Goal: Task Accomplishment & Management: Manage account settings

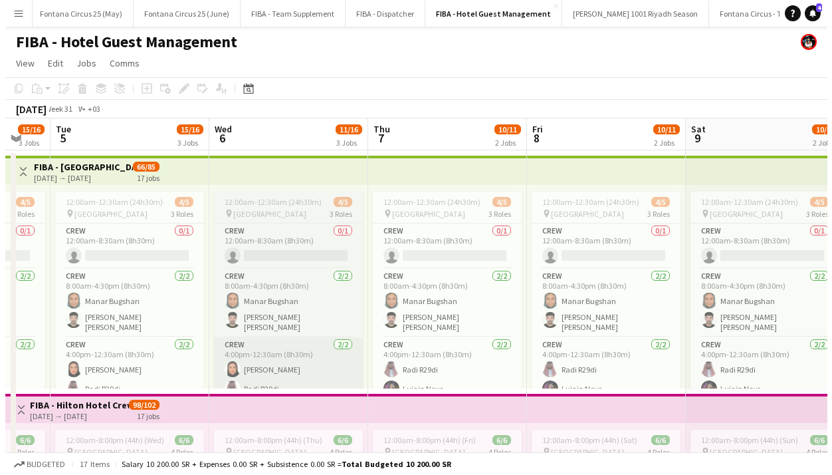
scroll to position [0, 271]
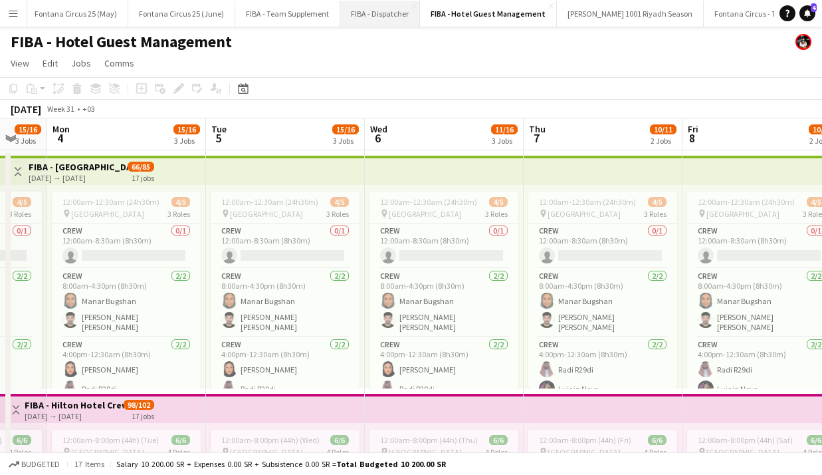
click at [383, 13] on button "FIBA - Dispatcher Close" at bounding box center [380, 14] width 80 height 26
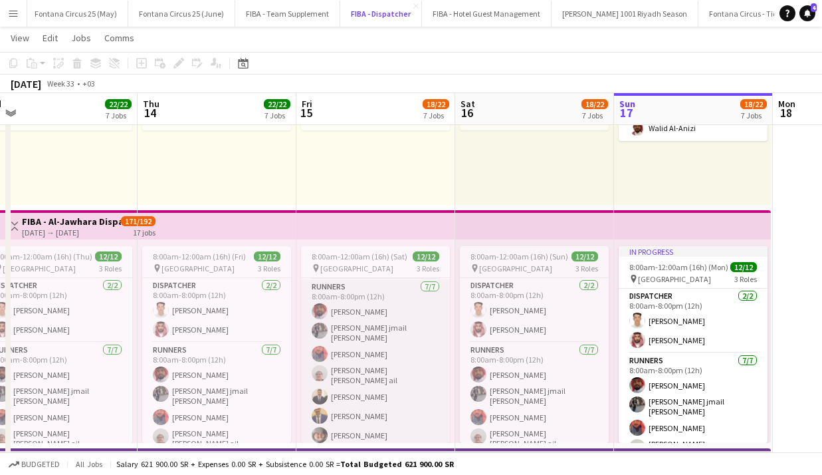
scroll to position [152, 0]
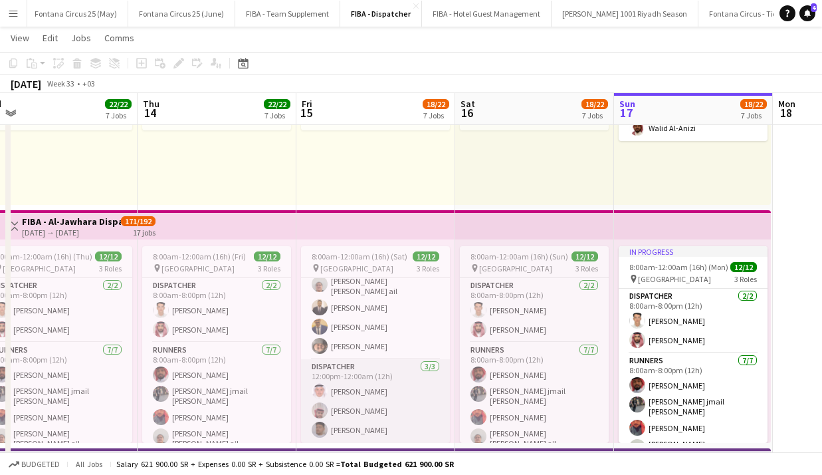
click at [347, 410] on app-card-role "Dispatcher [DATE] 12:00pm-12:00am (12h) [PERSON_NAME]" at bounding box center [375, 401] width 149 height 84
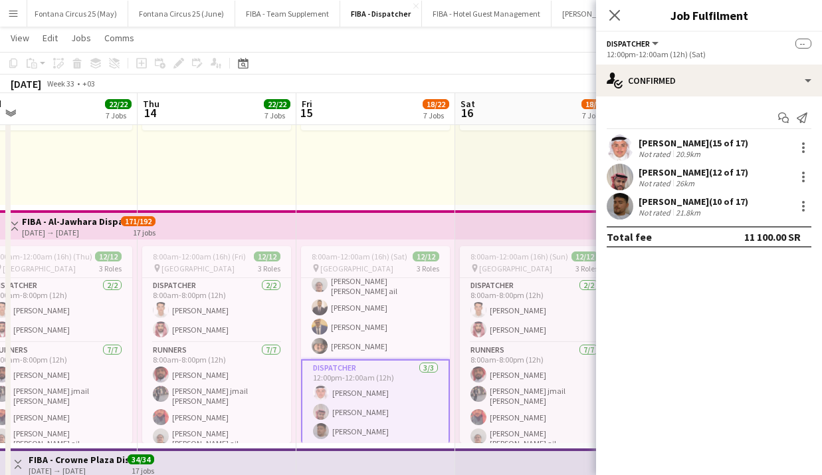
click at [17, 13] on app-icon "Menu" at bounding box center [13, 13] width 11 height 11
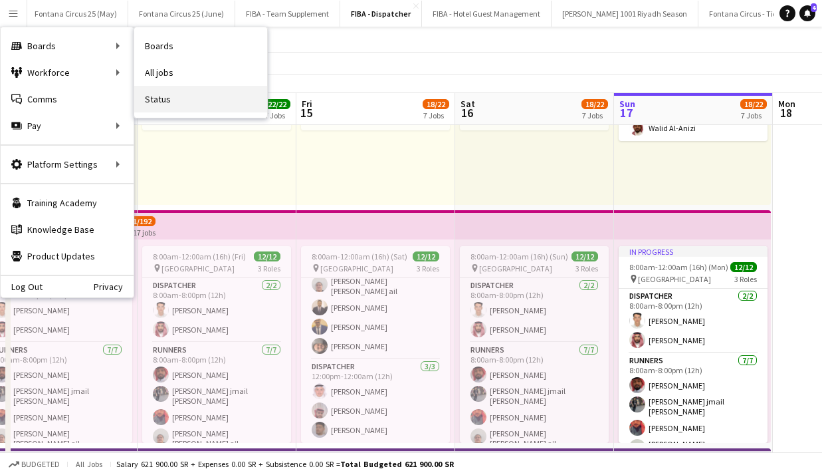
click at [162, 102] on link "Status" at bounding box center [200, 99] width 133 height 27
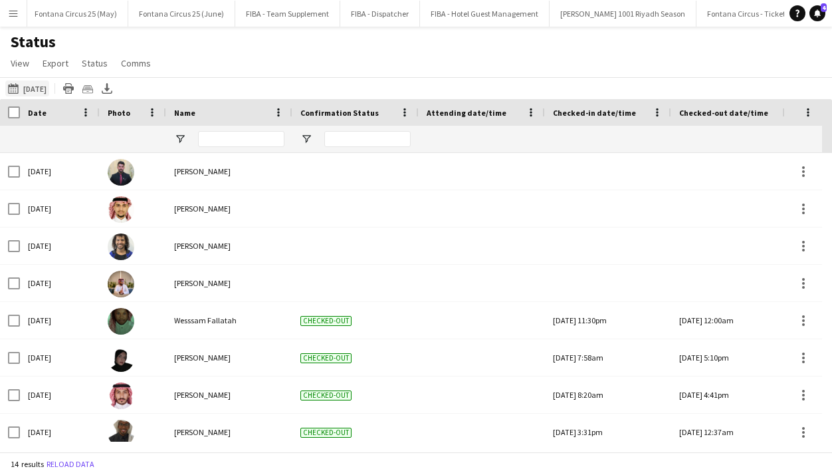
click at [41, 86] on button "[DATE] [DATE]" at bounding box center [27, 88] width 44 height 16
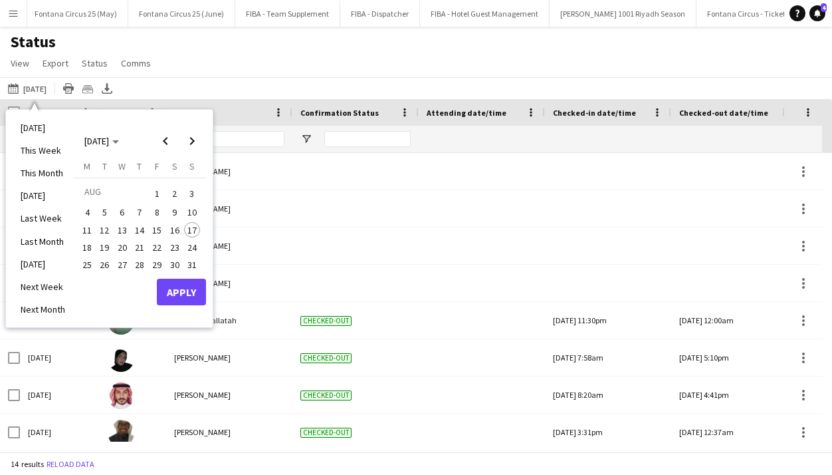
click at [193, 193] on span "3" at bounding box center [192, 193] width 16 height 19
click at [191, 229] on span "17" at bounding box center [192, 230] width 16 height 16
click at [87, 231] on span "11" at bounding box center [87, 230] width 16 height 16
click at [193, 232] on span "17" at bounding box center [192, 230] width 16 height 16
click at [198, 301] on button "Apply" at bounding box center [181, 292] width 49 height 27
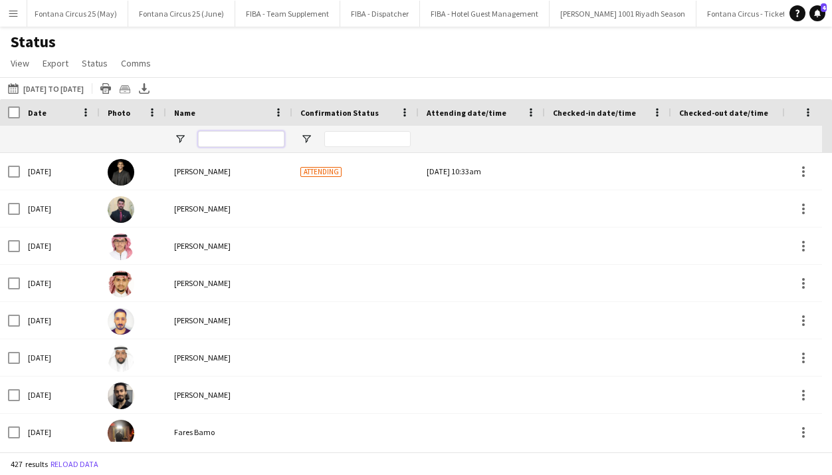
click at [216, 140] on input "Name Filter Input" at bounding box center [241, 139] width 86 height 16
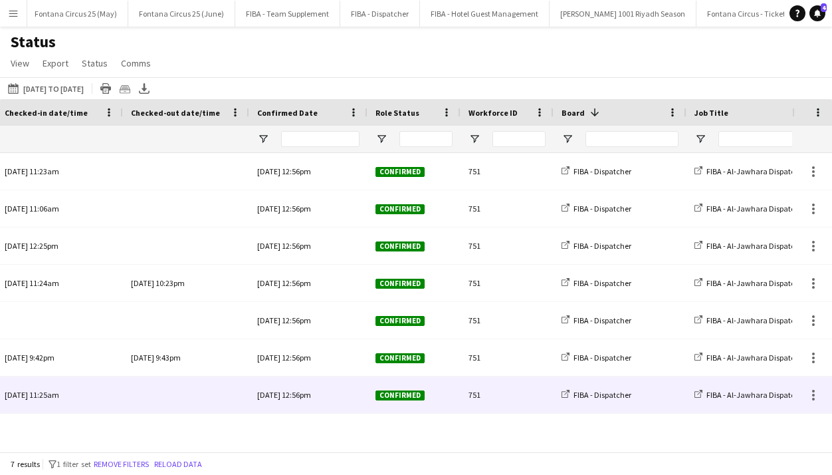
scroll to position [0, 550]
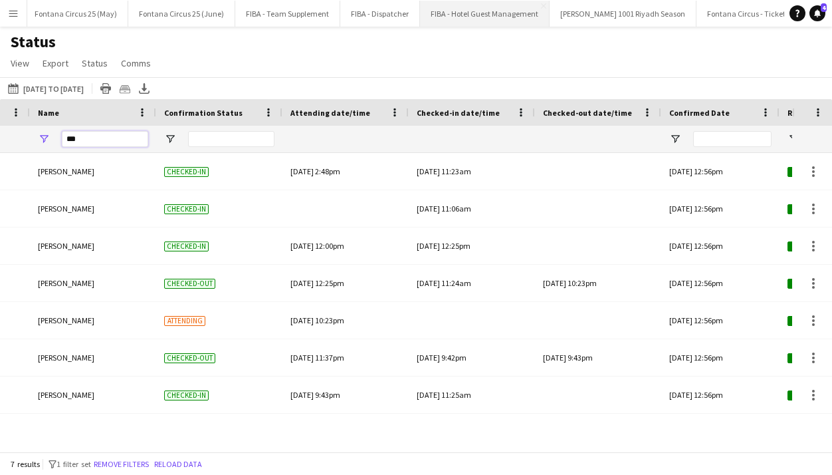
type input "***"
click at [461, 16] on button "FIBA - Hotel Guest Management Close" at bounding box center [485, 14] width 130 height 26
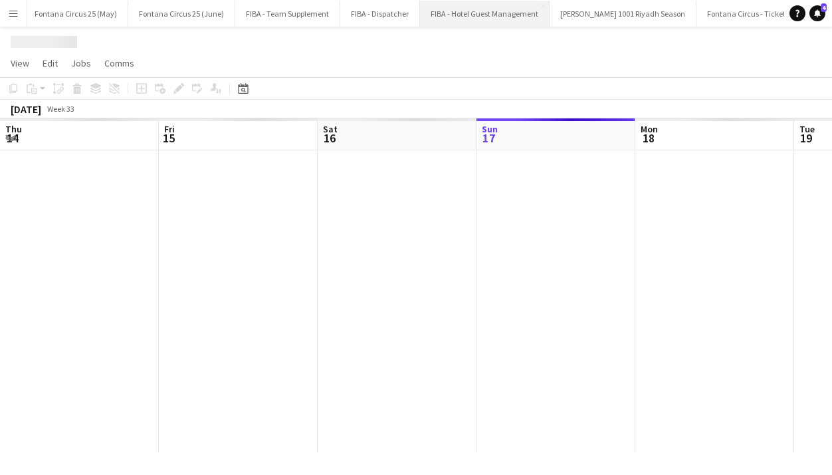
scroll to position [0, 318]
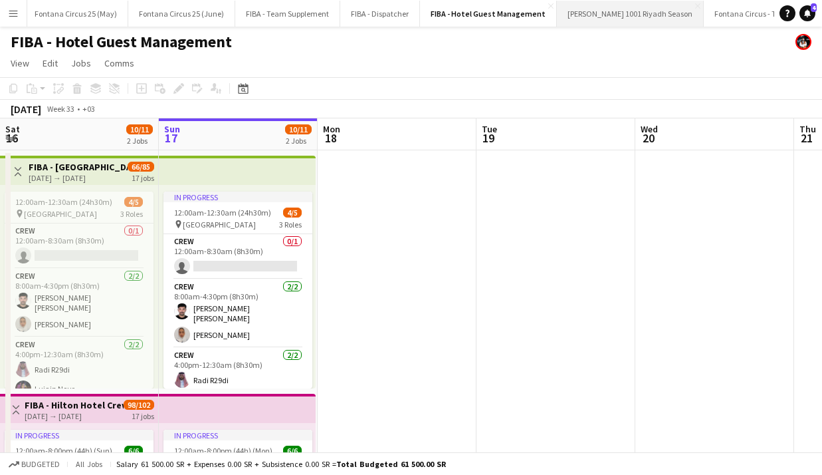
click at [569, 10] on button "[PERSON_NAME] 1001 Riyadh Season Close" at bounding box center [630, 14] width 147 height 26
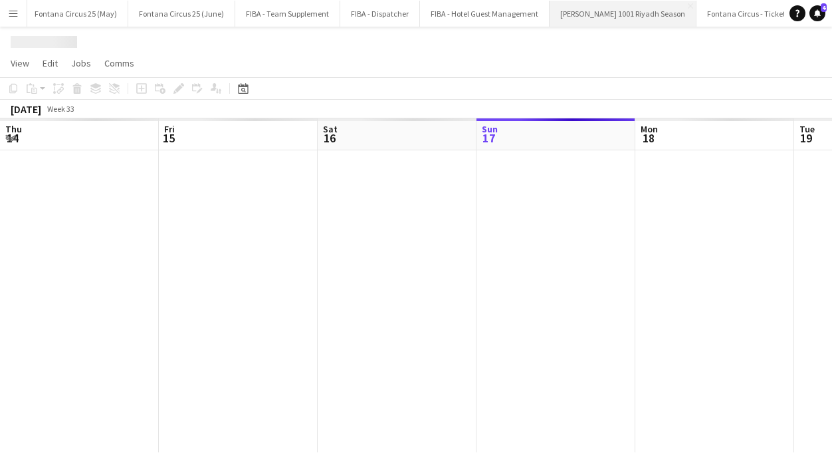
scroll to position [0, 318]
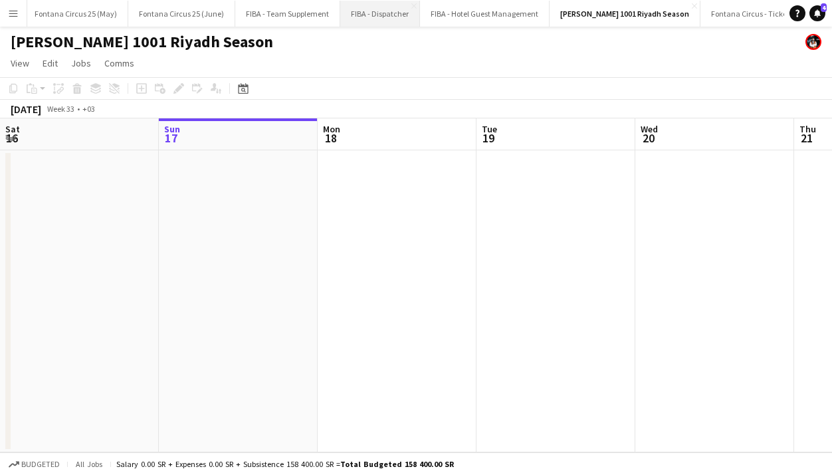
click at [358, 10] on button "FIBA - Dispatcher Close" at bounding box center [380, 14] width 80 height 26
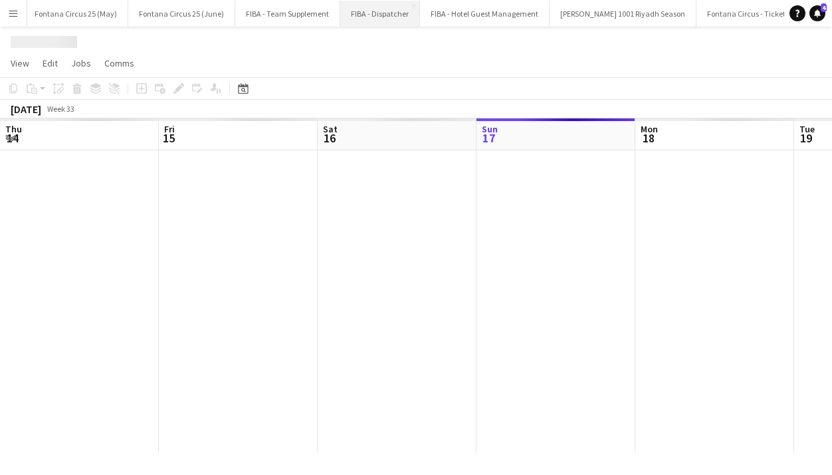
scroll to position [0, 318]
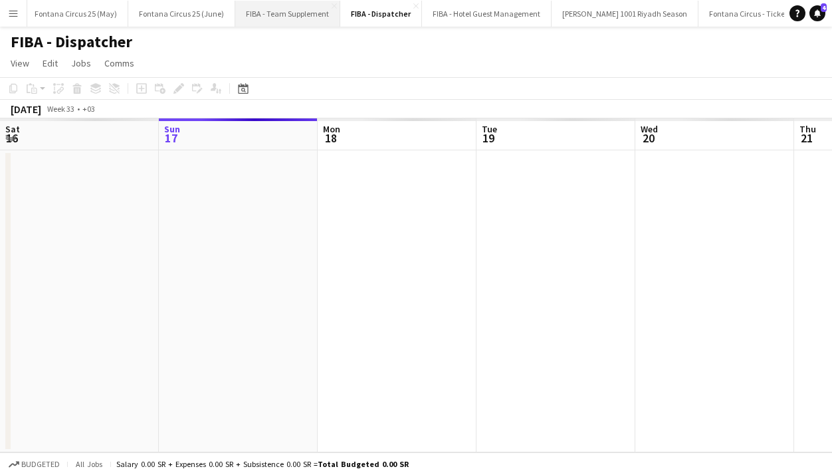
click at [283, 7] on button "FIBA - Team Supplement Close" at bounding box center [287, 14] width 105 height 26
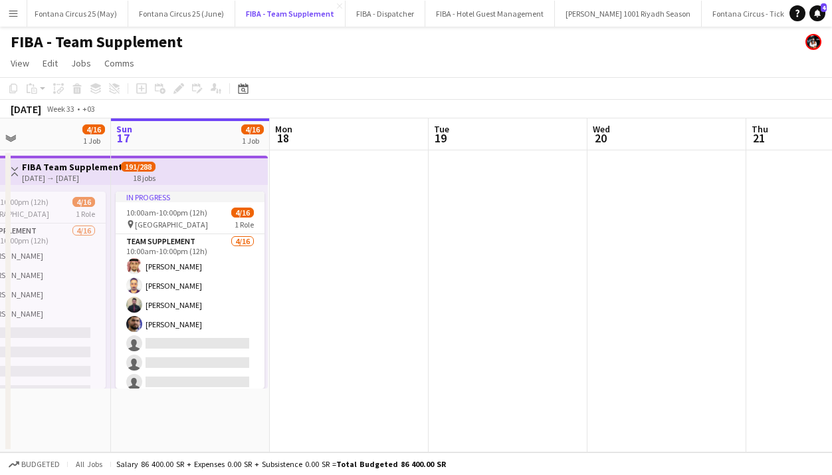
scroll to position [0, 366]
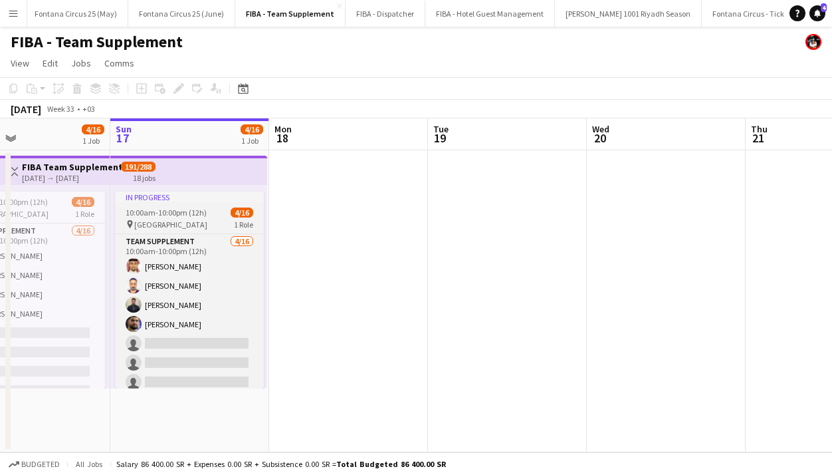
click at [203, 210] on span "10:00am-10:00pm (12h)" at bounding box center [166, 212] width 81 height 10
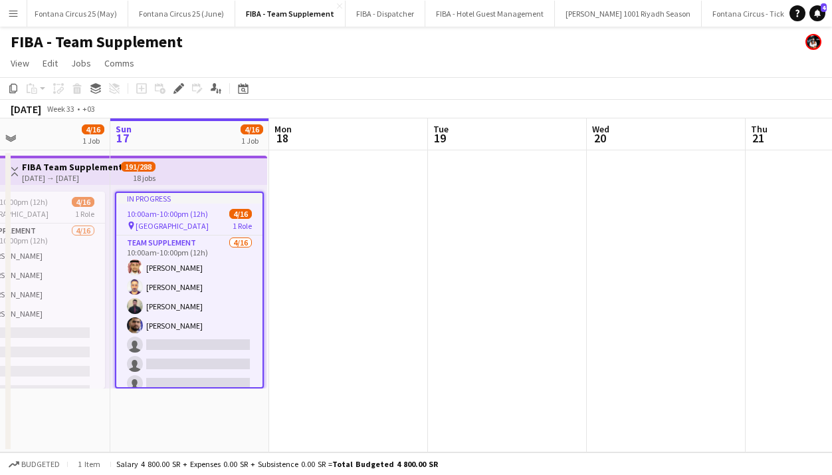
click at [312, 236] on app-date-cell at bounding box center [348, 301] width 159 height 302
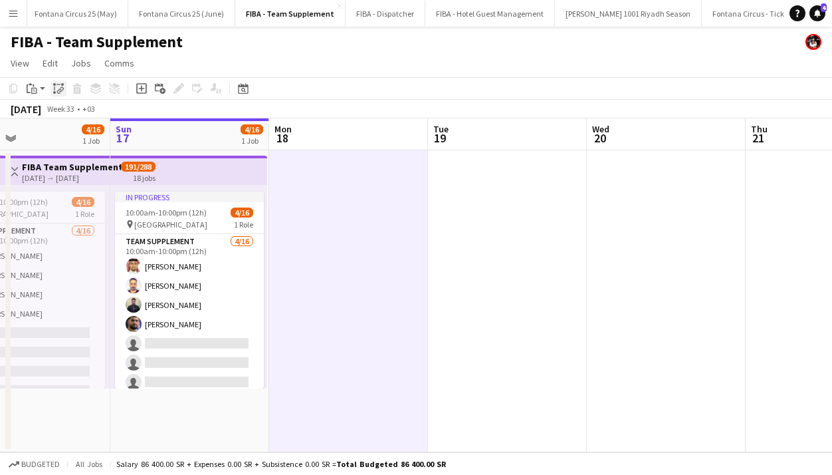
click at [57, 84] on icon "Paste linked Job" at bounding box center [58, 88] width 11 height 11
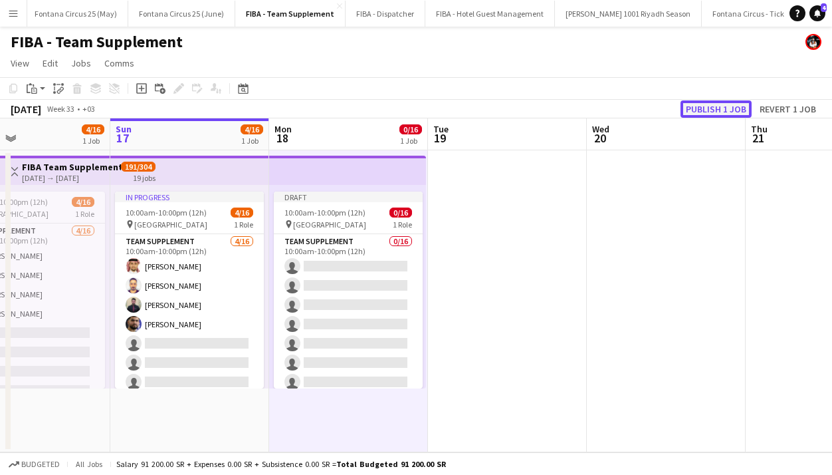
click at [697, 112] on button "Publish 1 job" at bounding box center [716, 108] width 71 height 17
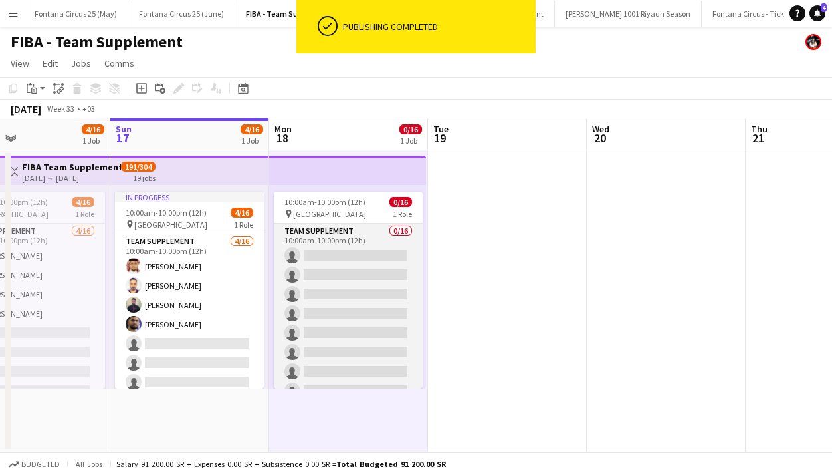
click at [343, 267] on app-card-role "Team Supplement 0/16 10:00am-10:00pm (12h) single-neutral-actions single-neutra…" at bounding box center [348, 390] width 149 height 334
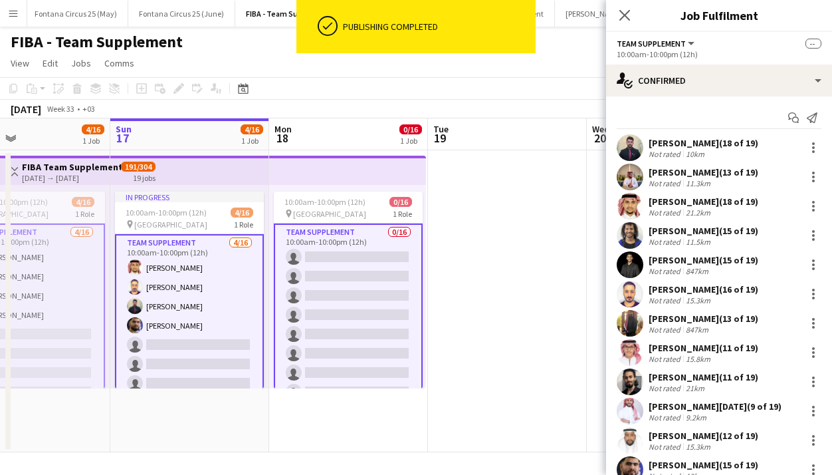
click at [343, 267] on app-card-role "Team Supplement 0/16 10:00am-10:00pm (12h) single-neutral-actions single-neutra…" at bounding box center [348, 391] width 149 height 337
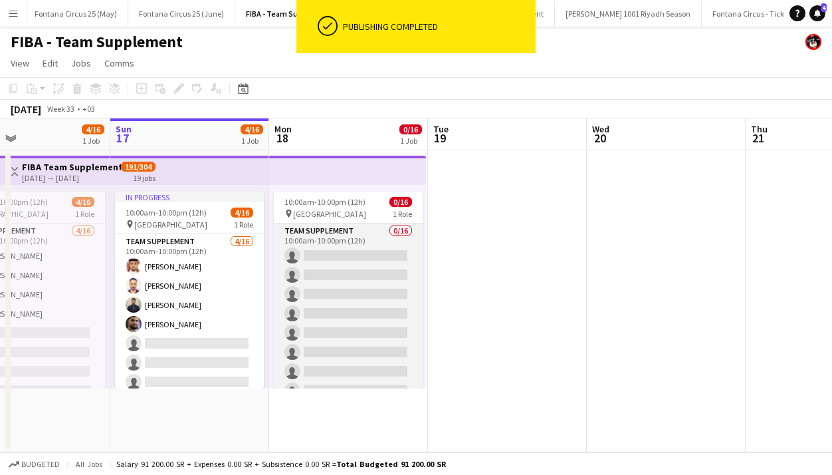
click at [343, 267] on app-card-role "Team Supplement 0/16 10:00am-10:00pm (12h) single-neutral-actions single-neutra…" at bounding box center [348, 390] width 149 height 334
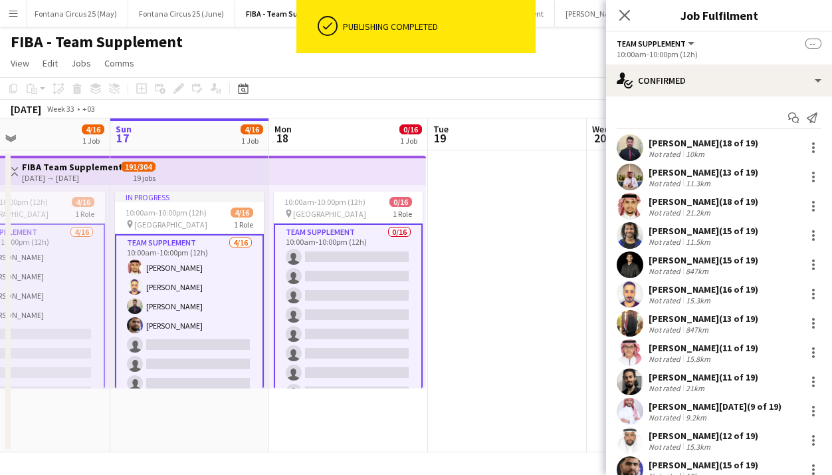
click at [343, 267] on app-card-role "Team Supplement 0/16 10:00am-10:00pm (12h) single-neutral-actions single-neutra…" at bounding box center [348, 391] width 149 height 337
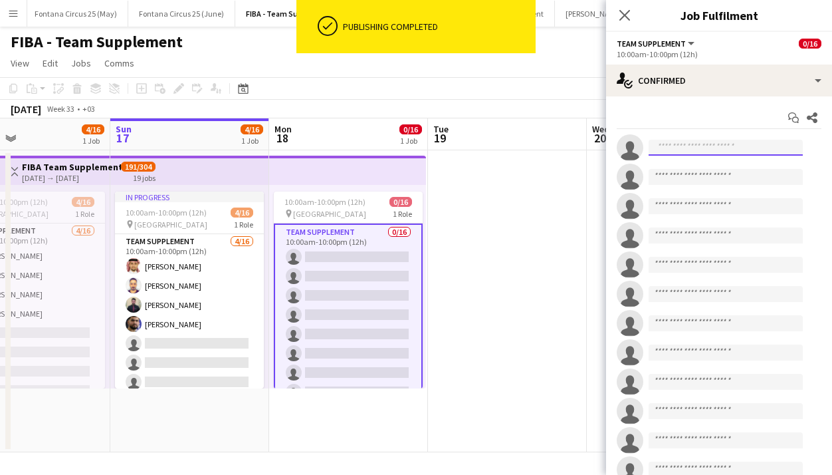
click at [716, 149] on input at bounding box center [726, 148] width 154 height 16
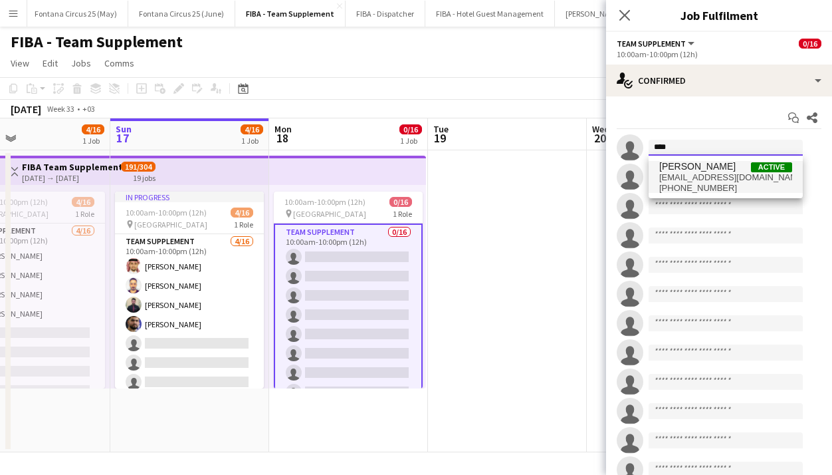
type input "****"
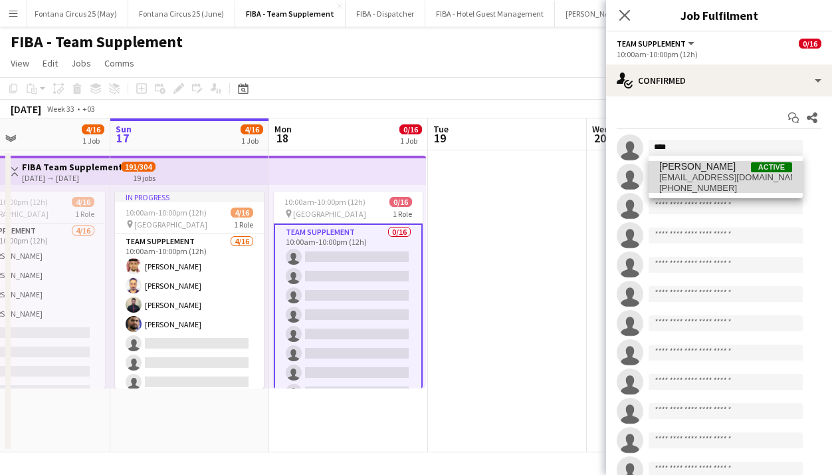
click at [676, 172] on span "[PERSON_NAME]" at bounding box center [698, 166] width 76 height 11
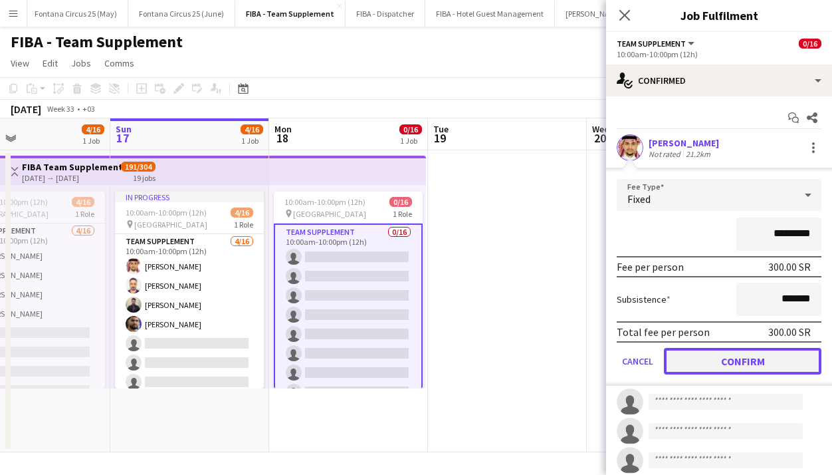
click at [709, 363] on button "Confirm" at bounding box center [743, 361] width 158 height 27
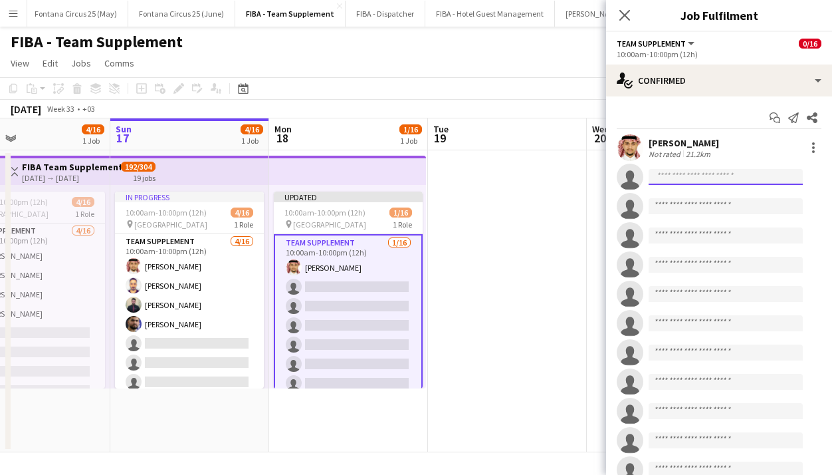
click at [658, 180] on input at bounding box center [726, 177] width 154 height 16
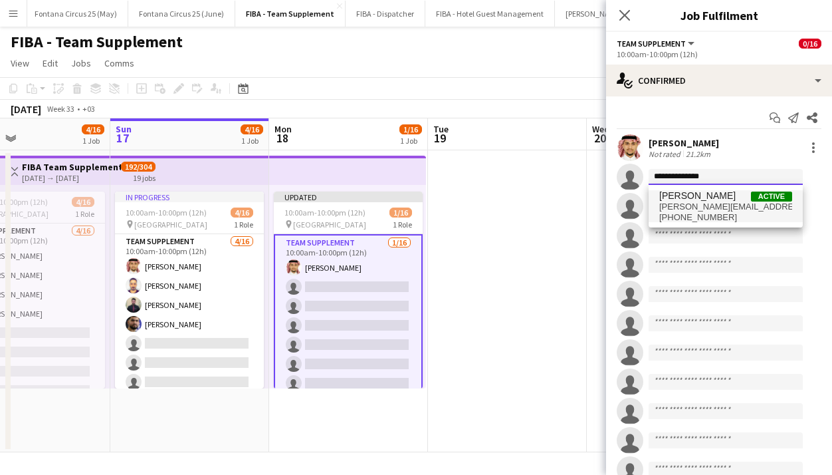
type input "**********"
click at [715, 199] on span "[PERSON_NAME]" at bounding box center [698, 195] width 76 height 11
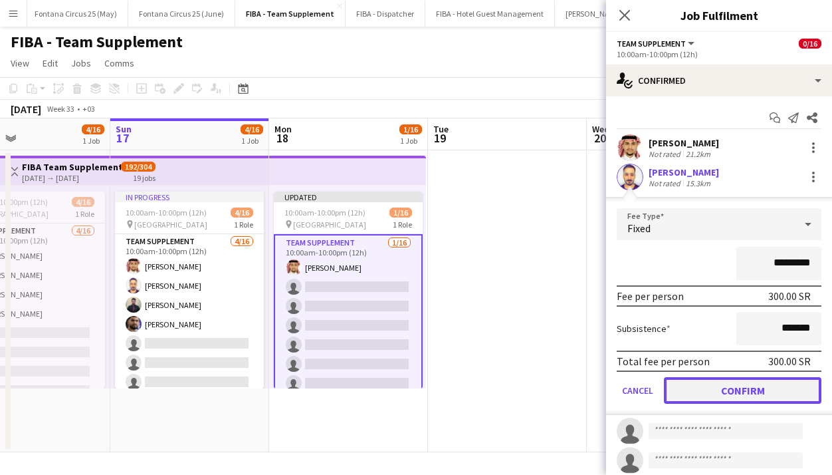
click at [704, 392] on button "Confirm" at bounding box center [743, 390] width 158 height 27
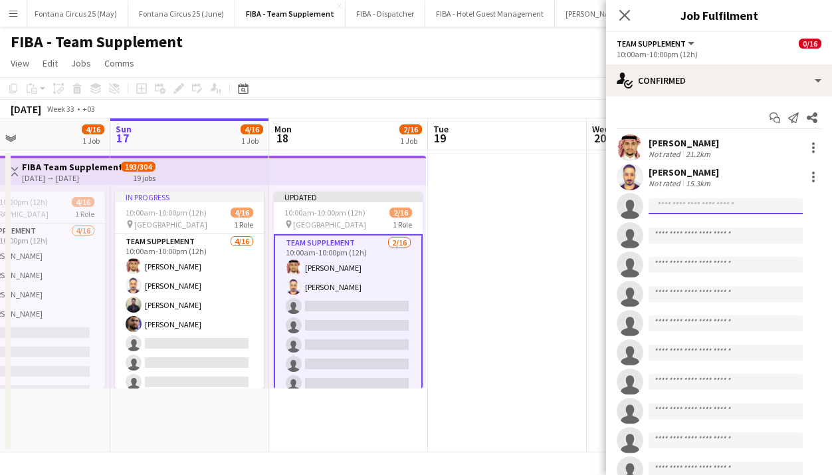
click at [662, 203] on input at bounding box center [726, 206] width 154 height 16
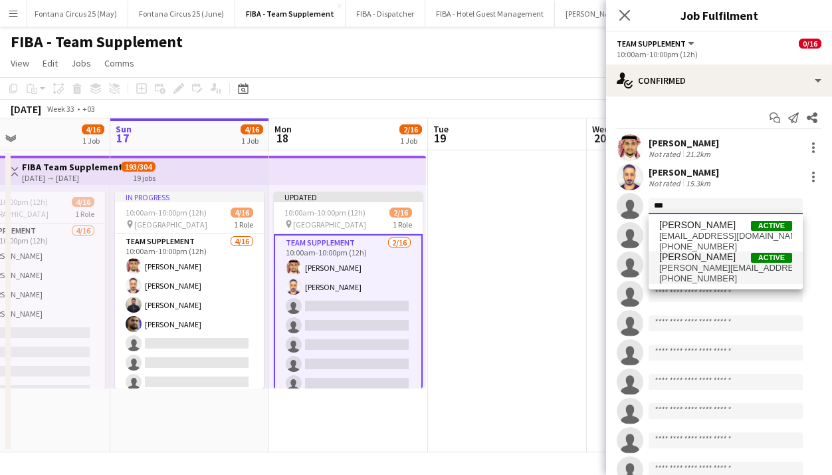
type input "***"
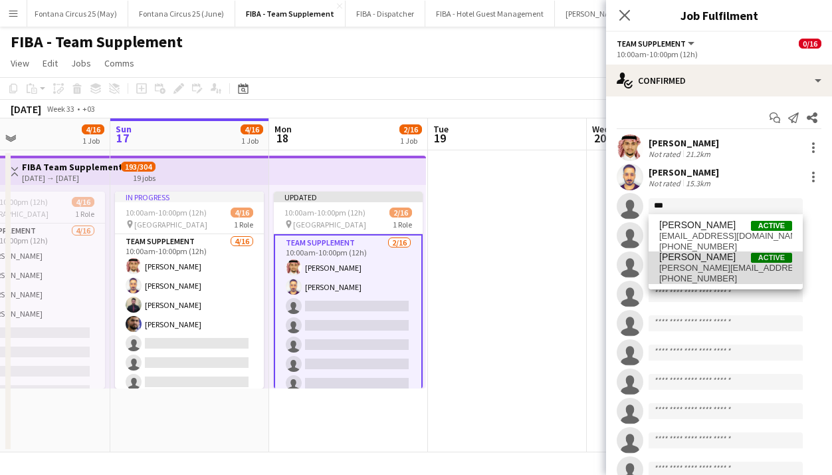
click at [693, 265] on span "[PERSON_NAME][EMAIL_ADDRESS][DOMAIN_NAME]" at bounding box center [726, 268] width 133 height 11
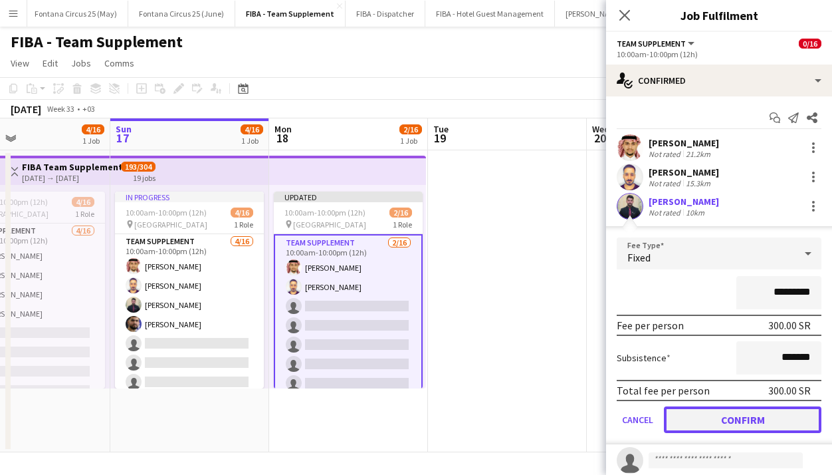
click at [709, 410] on button "Confirm" at bounding box center [743, 419] width 158 height 27
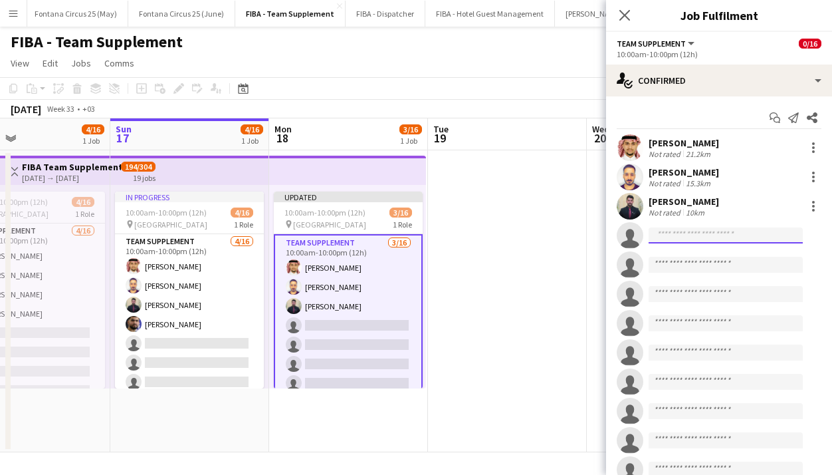
click at [670, 236] on input at bounding box center [726, 235] width 154 height 16
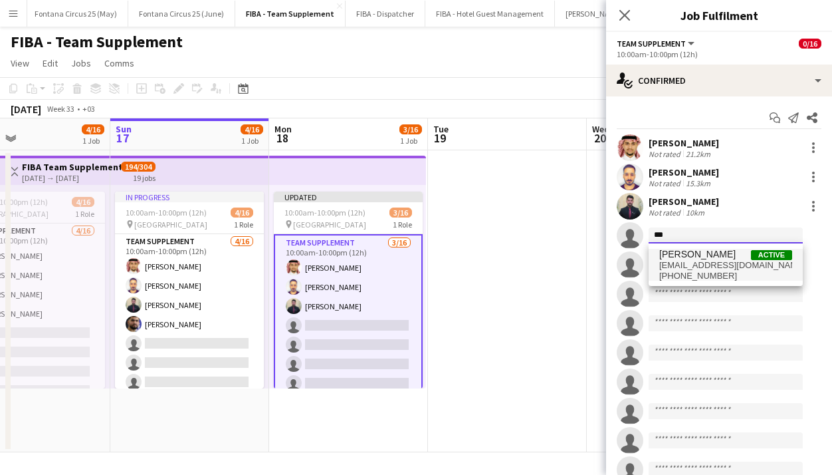
type input "***"
click at [682, 259] on span "[PERSON_NAME]" at bounding box center [698, 254] width 76 height 11
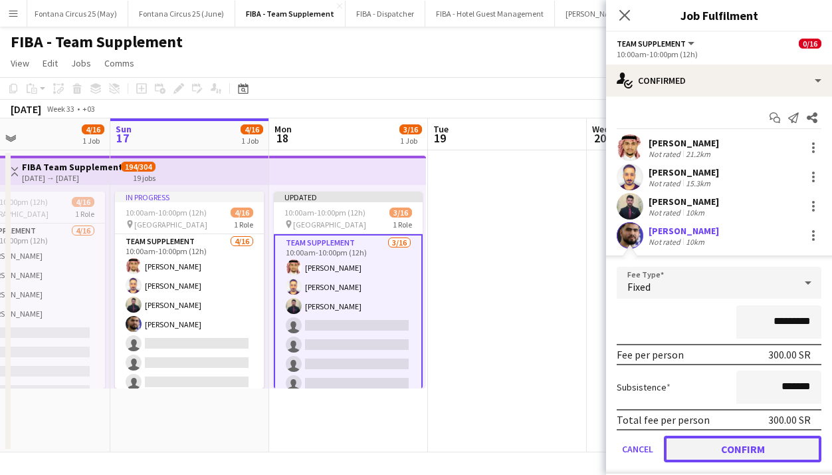
click at [719, 455] on button "Confirm" at bounding box center [743, 449] width 158 height 27
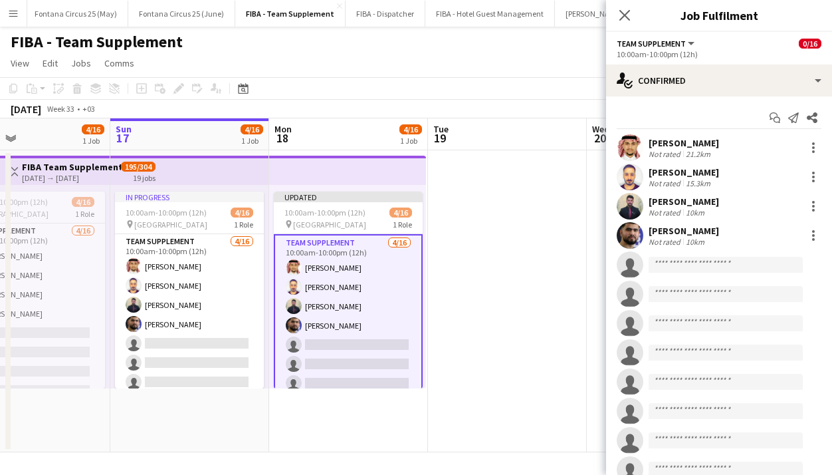
click at [521, 267] on app-date-cell at bounding box center [507, 301] width 159 height 302
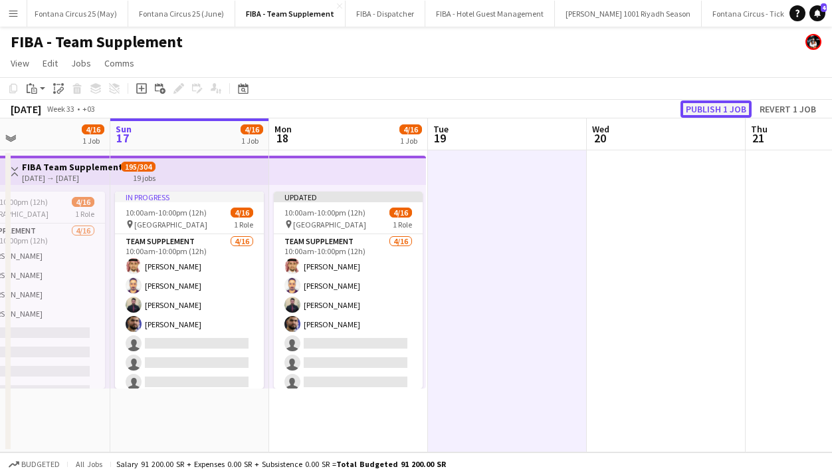
click at [728, 105] on button "Publish 1 job" at bounding box center [716, 108] width 71 height 17
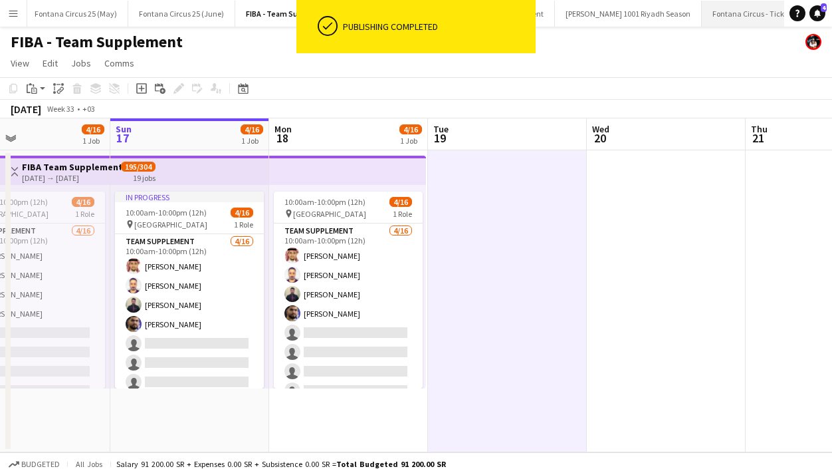
click at [702, 13] on button "Fontana Circus - Ticket sales Close" at bounding box center [761, 14] width 119 height 26
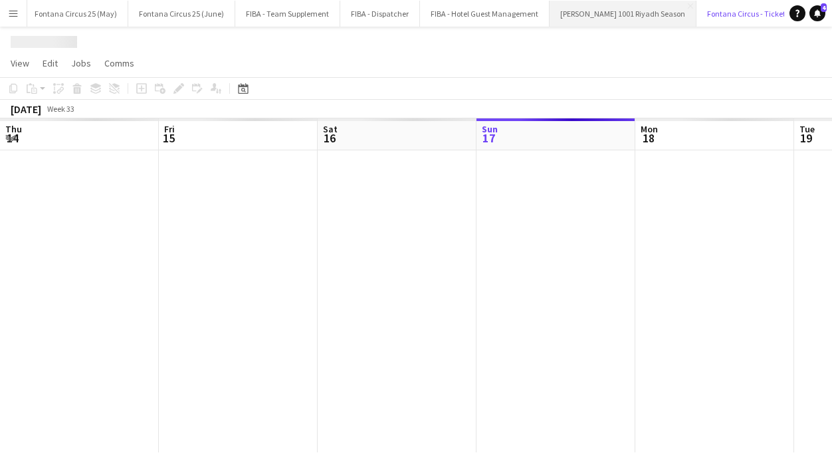
scroll to position [0, 318]
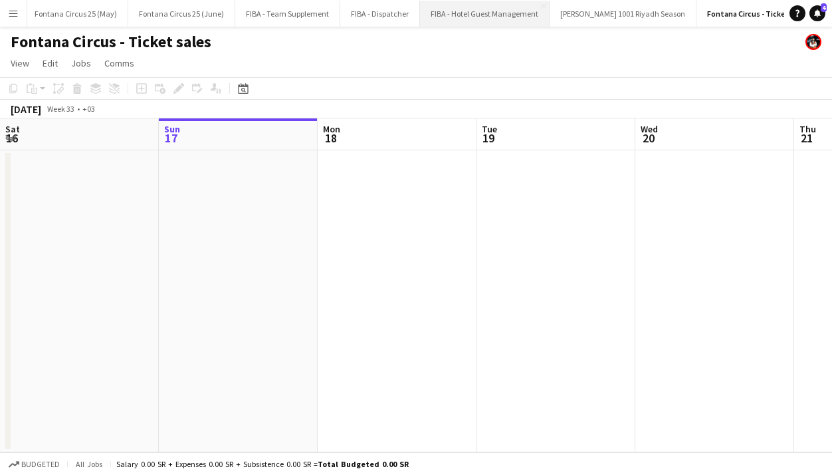
click at [447, 17] on button "FIBA - Hotel Guest Management Close" at bounding box center [485, 14] width 130 height 26
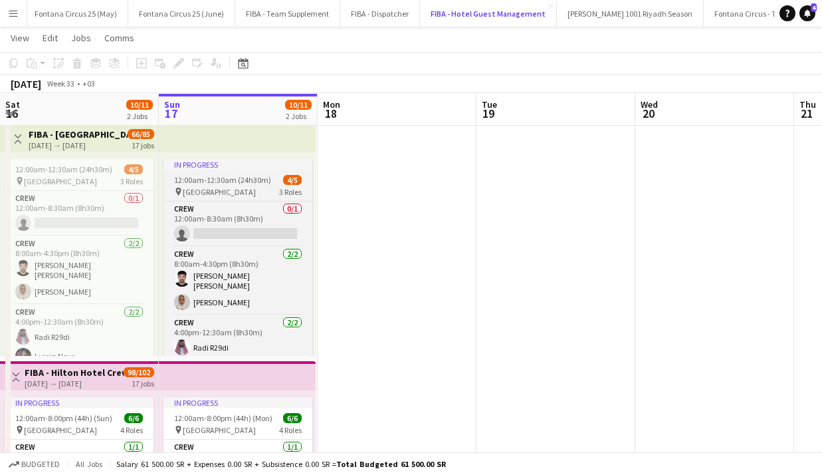
scroll to position [32, 0]
click at [234, 193] on span "[GEOGRAPHIC_DATA]" at bounding box center [219, 191] width 73 height 10
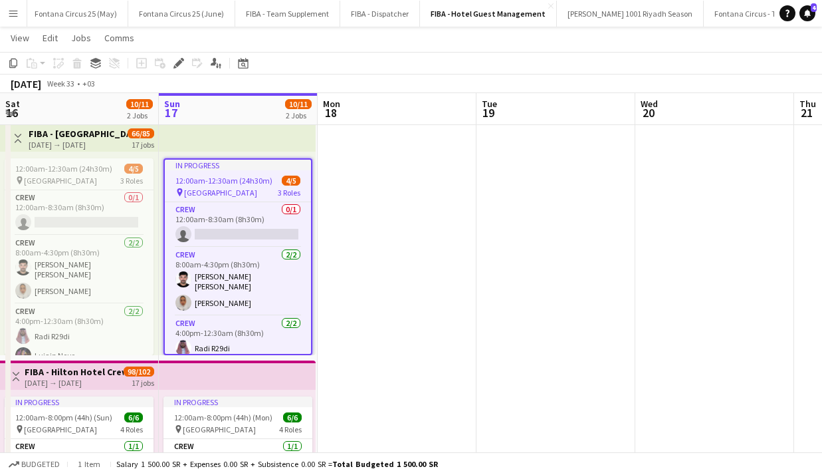
click at [361, 193] on app-date-cell at bounding box center [397, 476] width 159 height 719
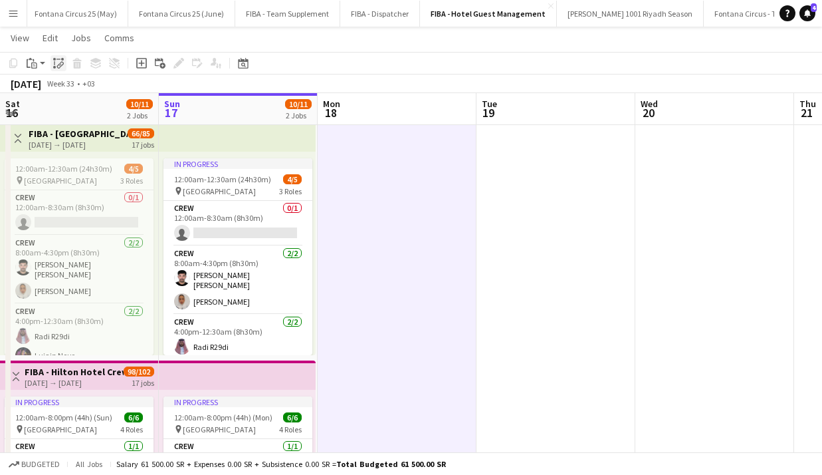
click at [56, 63] on icon "Paste linked Job" at bounding box center [58, 63] width 11 height 11
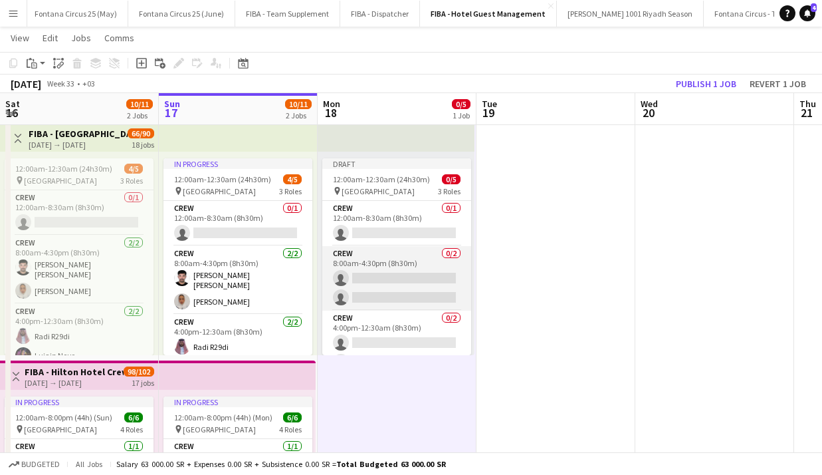
click at [359, 279] on app-card-role "Crew 0/2 8:00am-4:30pm (8h30m) single-neutral-actions single-neutral-actions" at bounding box center [396, 278] width 149 height 64
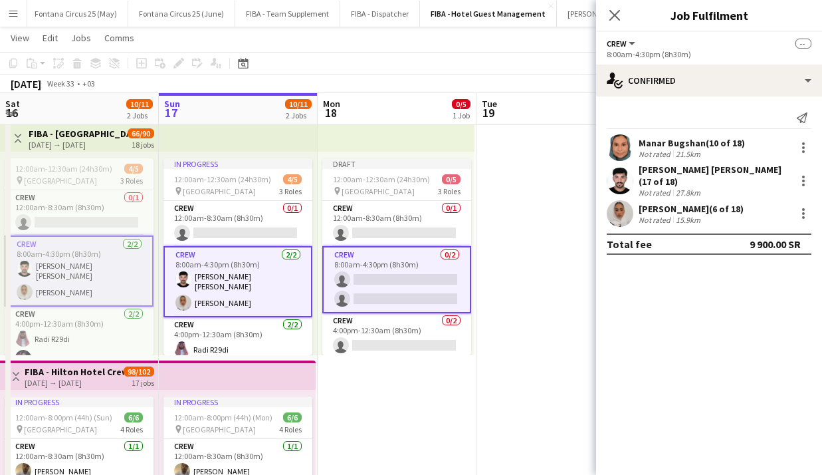
click at [359, 279] on app-card-role "Crew 0/2 8:00am-4:30pm (8h30m) single-neutral-actions single-neutral-actions" at bounding box center [396, 279] width 149 height 67
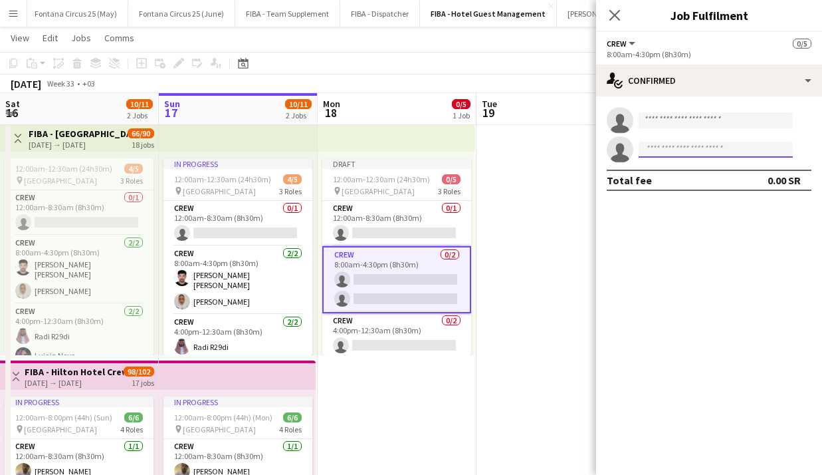
click at [676, 151] on input at bounding box center [716, 150] width 154 height 16
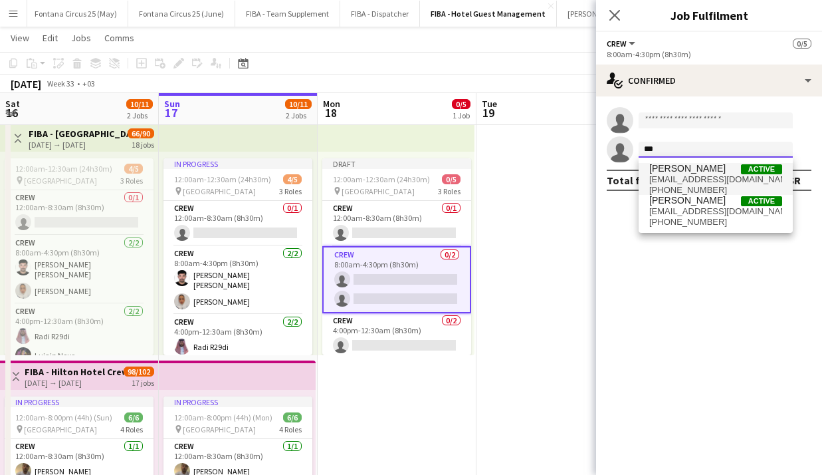
type input "***"
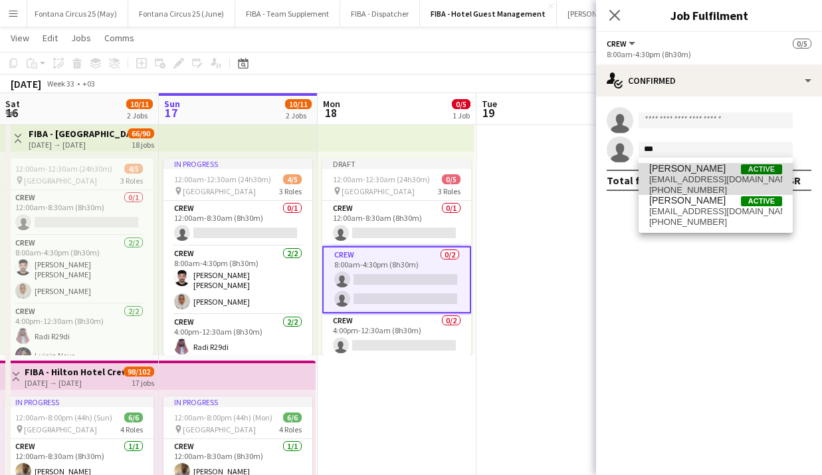
click at [686, 172] on span "[PERSON_NAME]" at bounding box center [688, 168] width 76 height 11
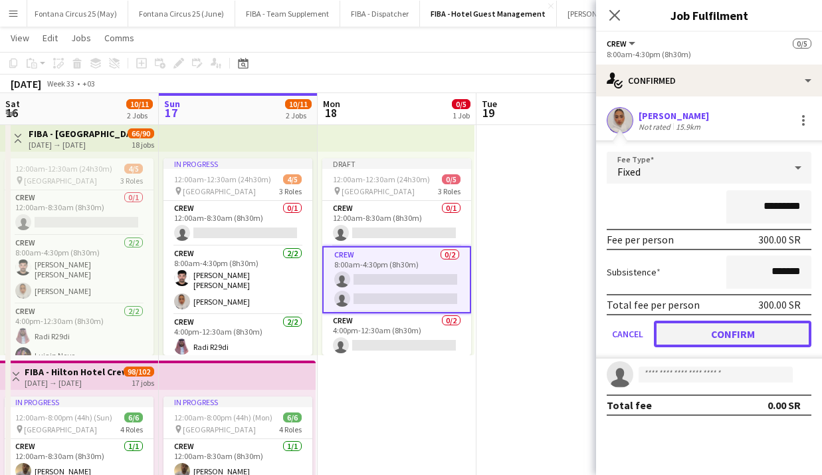
click at [729, 329] on button "Confirm" at bounding box center [733, 333] width 158 height 27
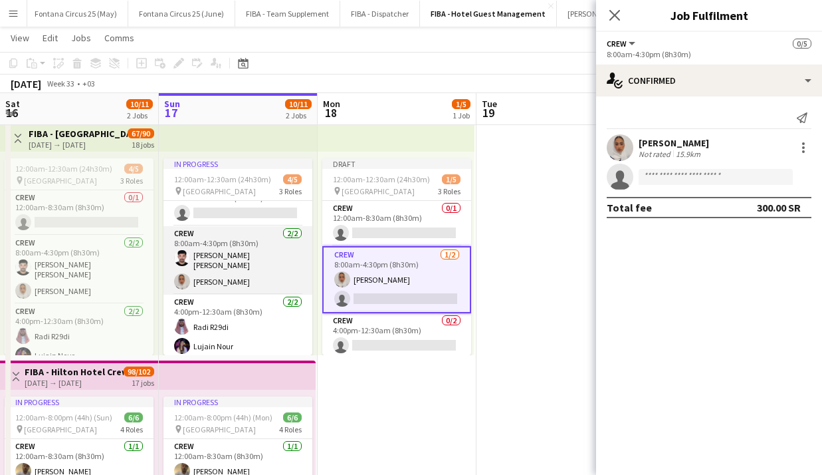
scroll to position [19, 0]
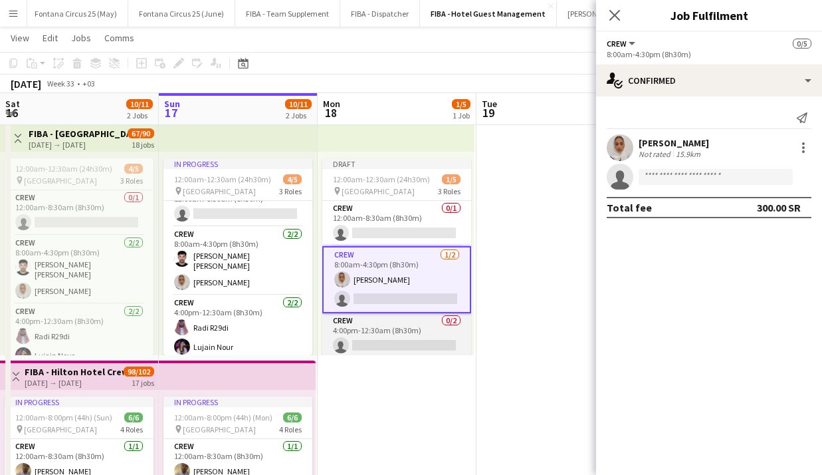
click at [344, 334] on app-card-role "Crew 0/2 4:00pm-12:30am (8h30m) single-neutral-actions single-neutral-actions" at bounding box center [396, 345] width 149 height 64
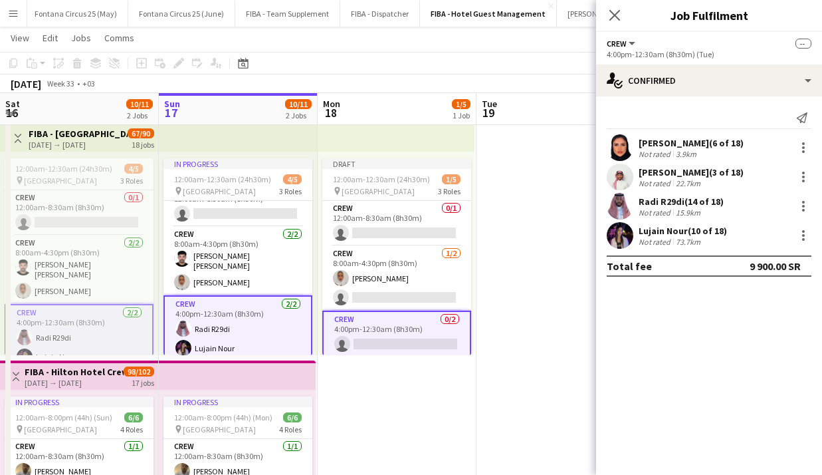
click at [344, 334] on app-card-role "Crew 0/2 4:00pm-12:30am (8h30m) single-neutral-actions single-neutral-actions" at bounding box center [396, 344] width 149 height 67
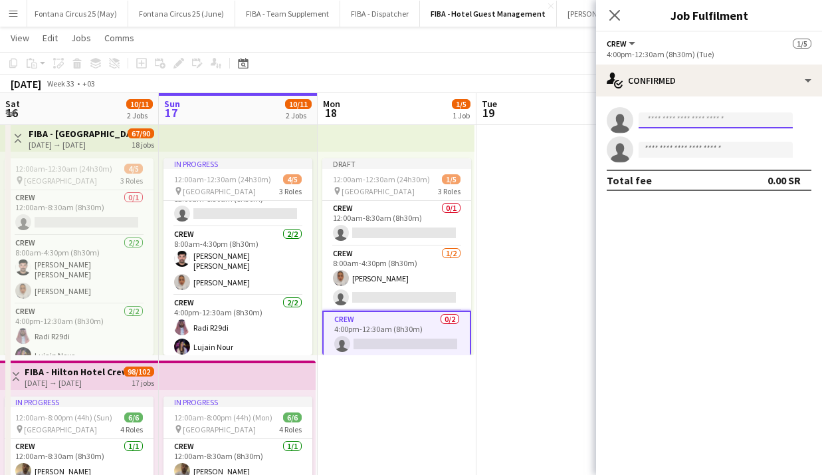
click at [688, 121] on input at bounding box center [716, 120] width 154 height 16
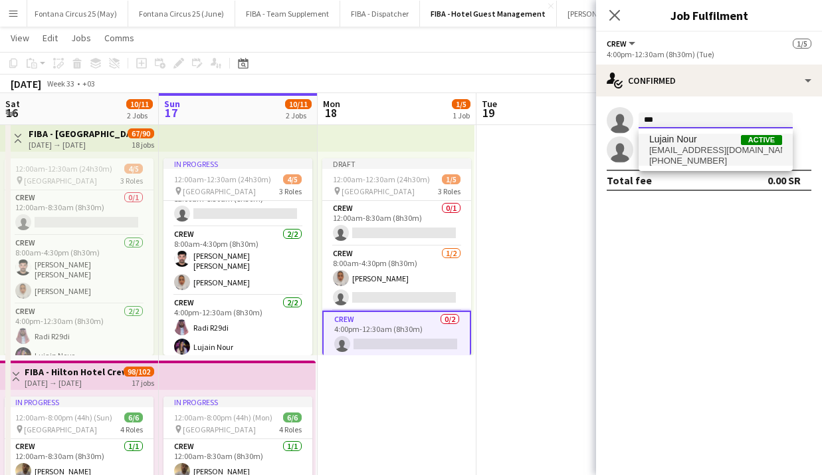
type input "***"
click at [686, 147] on span "[EMAIL_ADDRESS][DOMAIN_NAME]" at bounding box center [716, 150] width 133 height 11
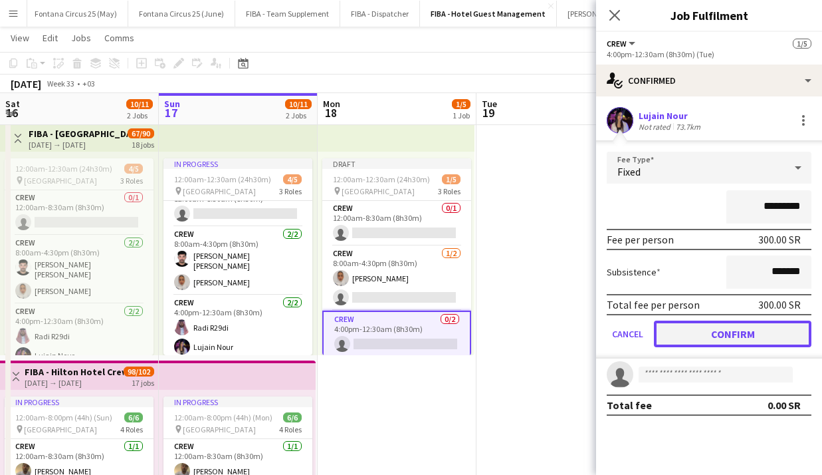
click at [699, 331] on button "Confirm" at bounding box center [733, 333] width 158 height 27
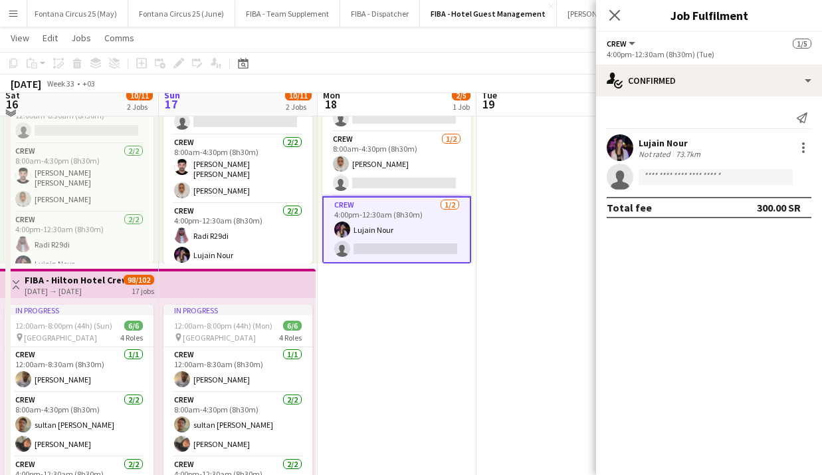
scroll to position [126, 0]
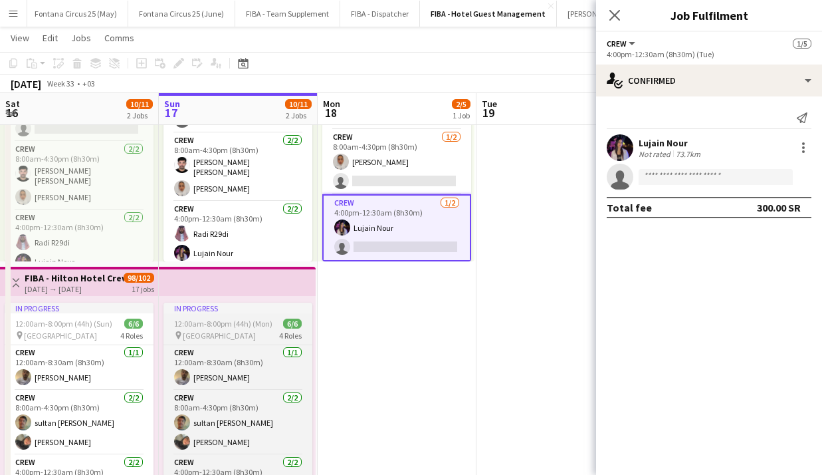
click at [258, 343] on app-job-card "In progress 12:00am-8:00pm (44h) (Mon) 6/6 pin Hilton Hotel 4 Roles Crew [DATE]…" at bounding box center [238, 401] width 149 height 197
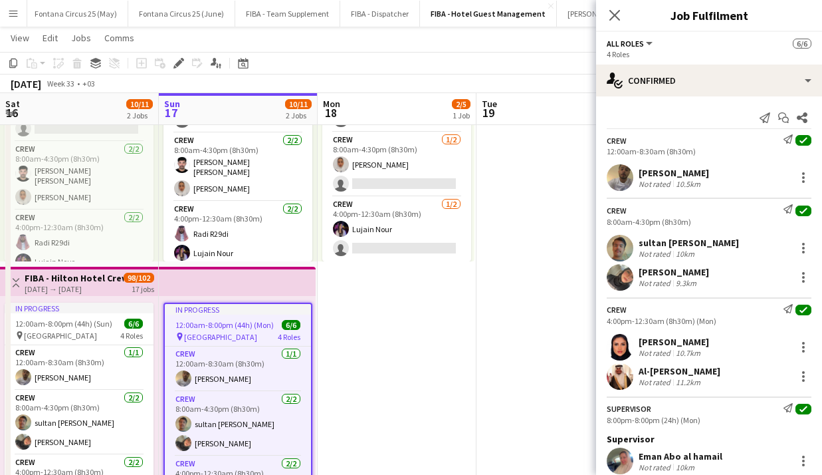
click at [396, 334] on app-date-cell "Draft 12:00am-12:30am (24h30m) (Tue) 2/5 pin [GEOGRAPHIC_DATA] 3 Roles Crew 0/1…" at bounding box center [397, 382] width 159 height 719
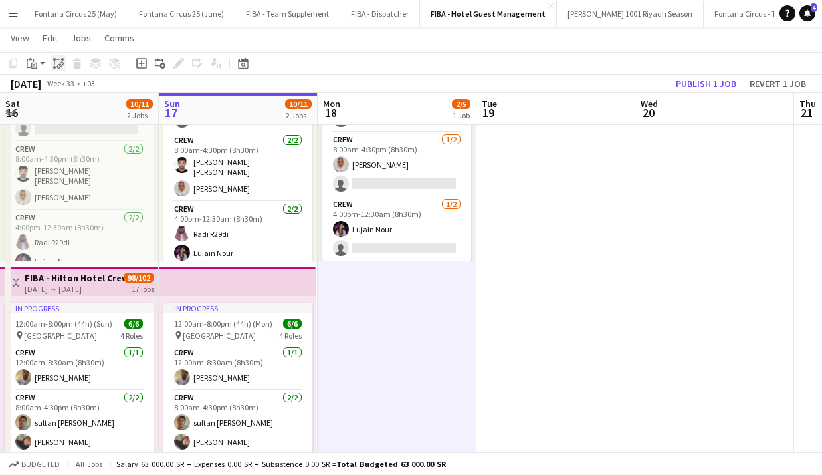
click at [58, 63] on icon "Paste linked Job" at bounding box center [58, 63] width 11 height 11
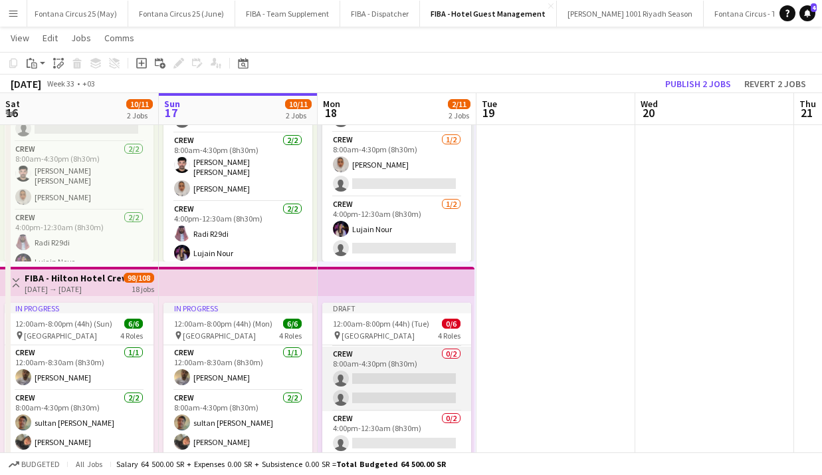
scroll to position [43, 0]
click at [363, 396] on app-card-role "Crew 0/2 8:00am-4:30pm (8h30m) single-neutral-actions single-neutral-actions" at bounding box center [396, 379] width 149 height 64
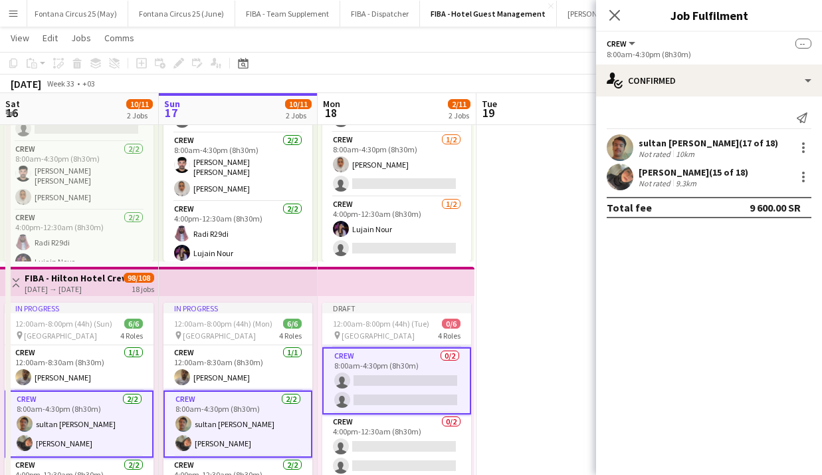
click at [363, 396] on app-card-role "Crew 0/2 8:00am-4:30pm (8h30m) single-neutral-actions single-neutral-actions" at bounding box center [396, 380] width 149 height 67
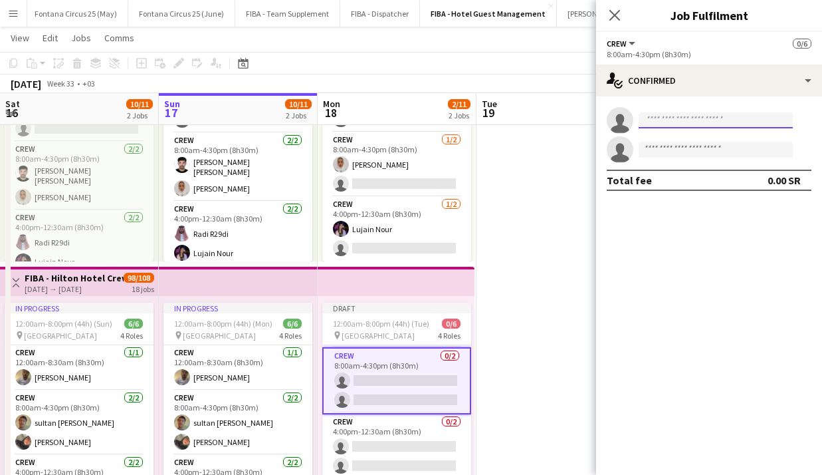
click at [708, 122] on input at bounding box center [716, 120] width 154 height 16
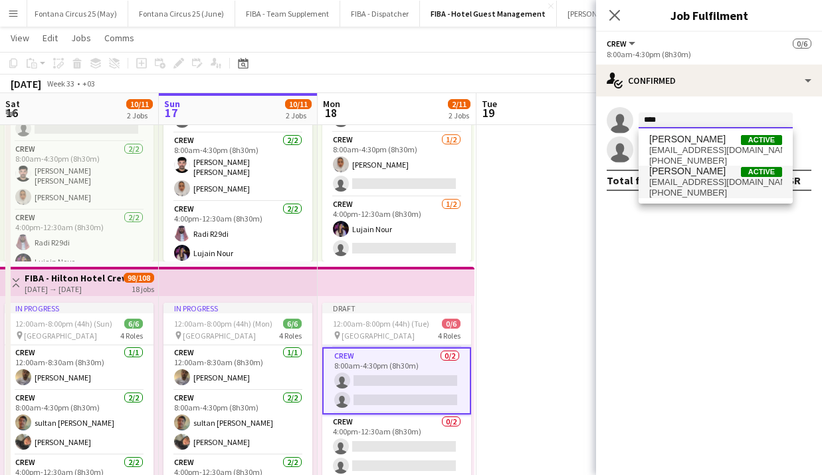
type input "****"
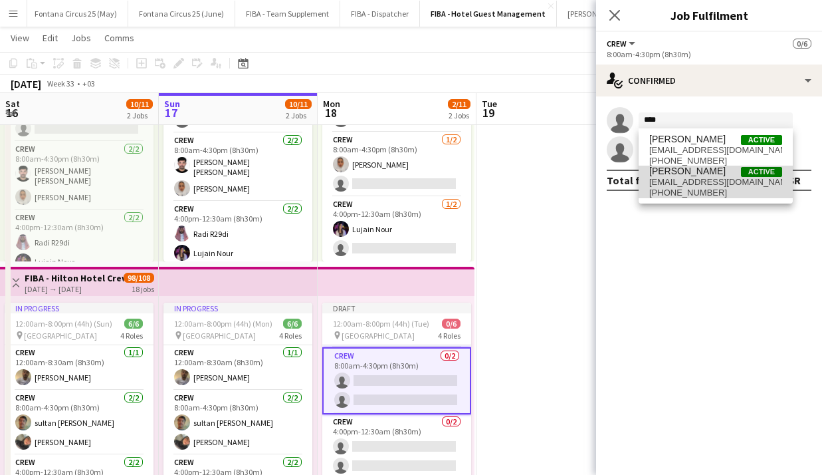
click at [668, 184] on span "[EMAIL_ADDRESS][DOMAIN_NAME]" at bounding box center [716, 182] width 133 height 11
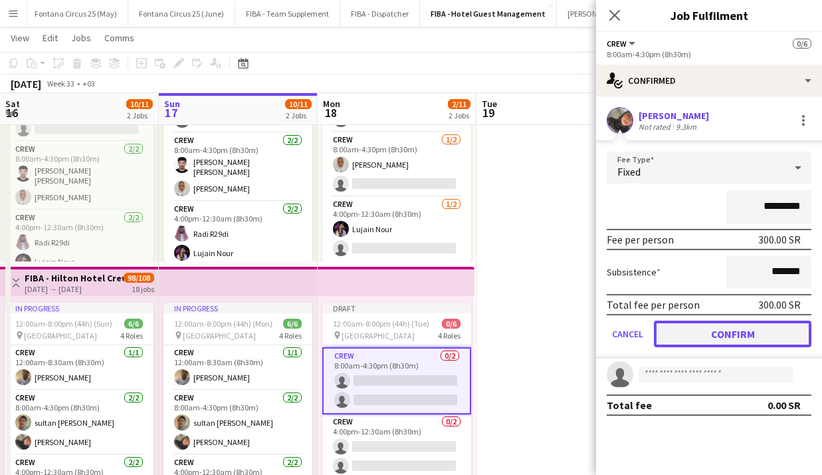
click at [703, 336] on button "Confirm" at bounding box center [733, 333] width 158 height 27
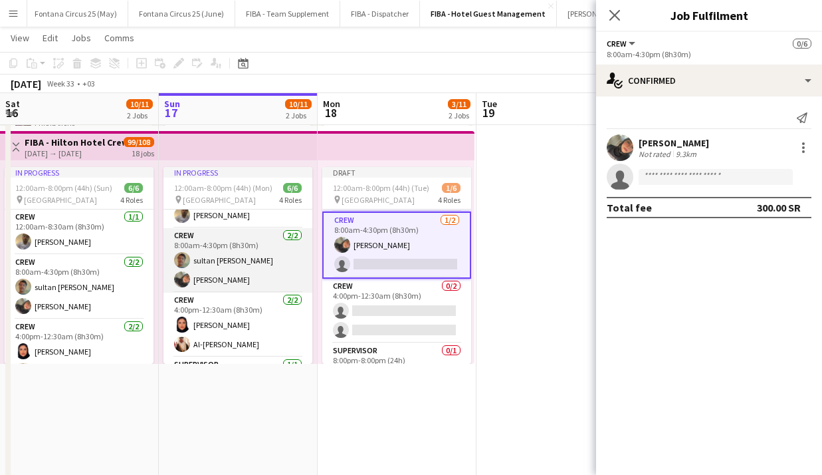
scroll to position [27, 0]
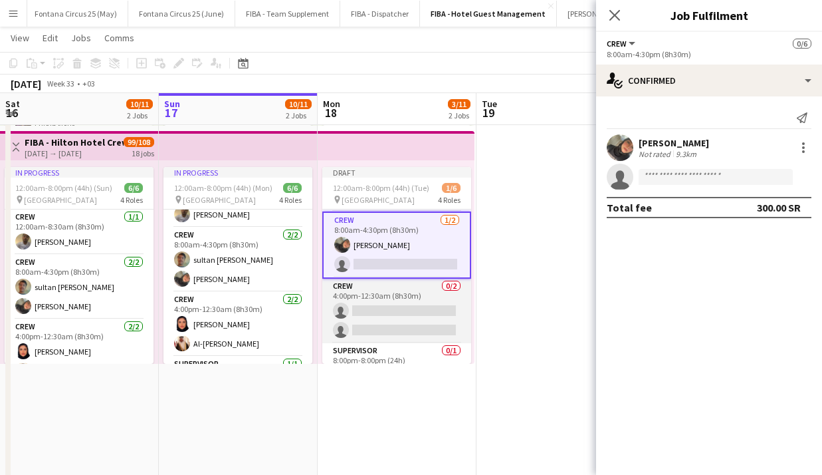
click at [360, 307] on app-card-role "Crew 0/2 4:00pm-12:30am (8h30m) single-neutral-actions single-neutral-actions" at bounding box center [396, 311] width 149 height 64
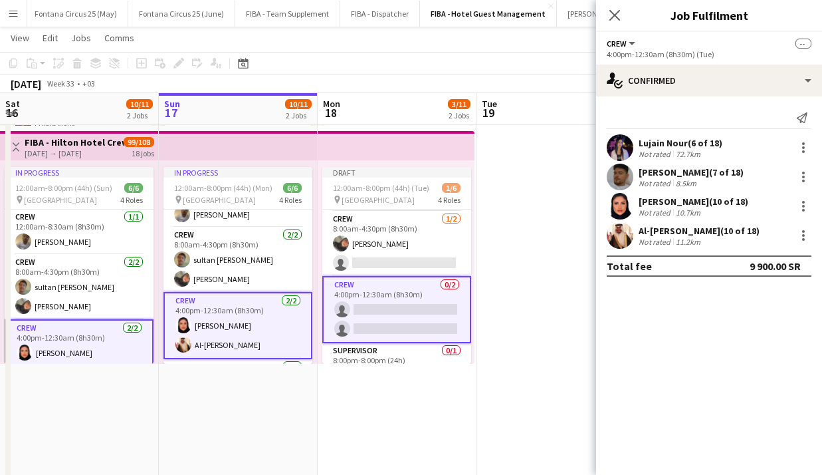
click at [367, 307] on app-card-role "Crew 0/2 4:00pm-12:30am (8h30m) single-neutral-actions single-neutral-actions" at bounding box center [396, 309] width 149 height 67
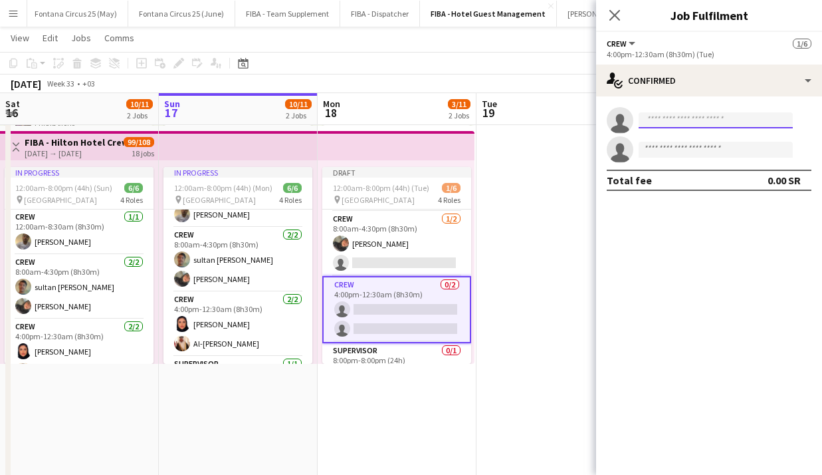
click at [685, 126] on input at bounding box center [716, 120] width 154 height 16
type input "*"
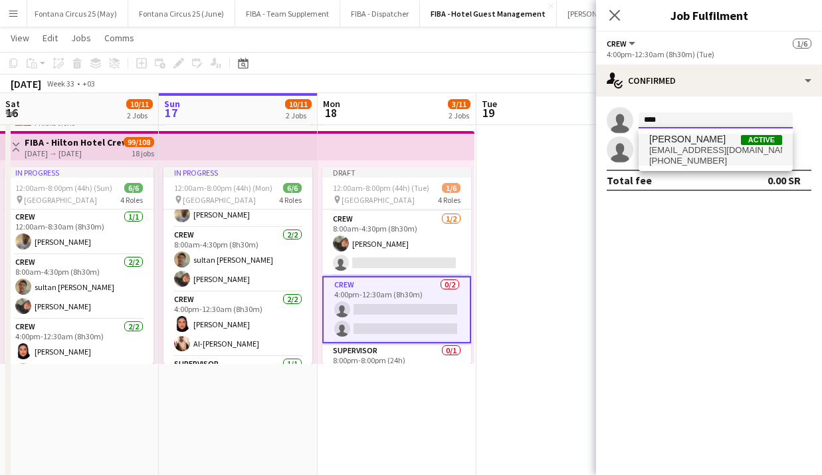
type input "****"
click at [685, 143] on span "[PERSON_NAME]" at bounding box center [688, 139] width 76 height 11
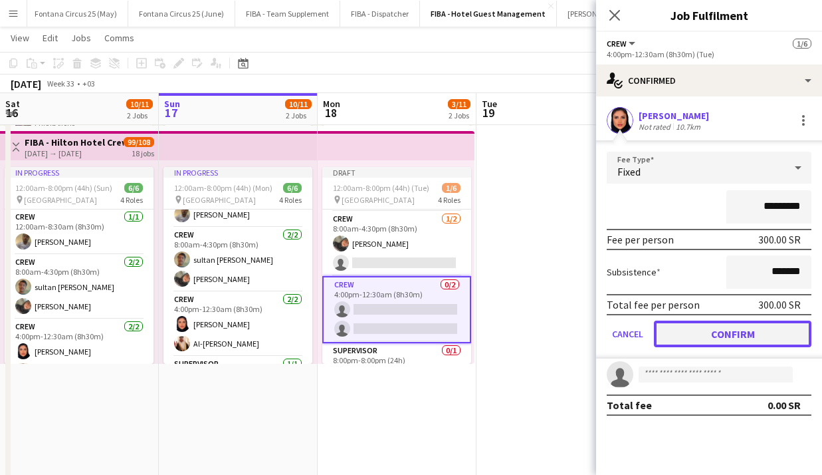
click at [703, 334] on button "Confirm" at bounding box center [733, 333] width 158 height 27
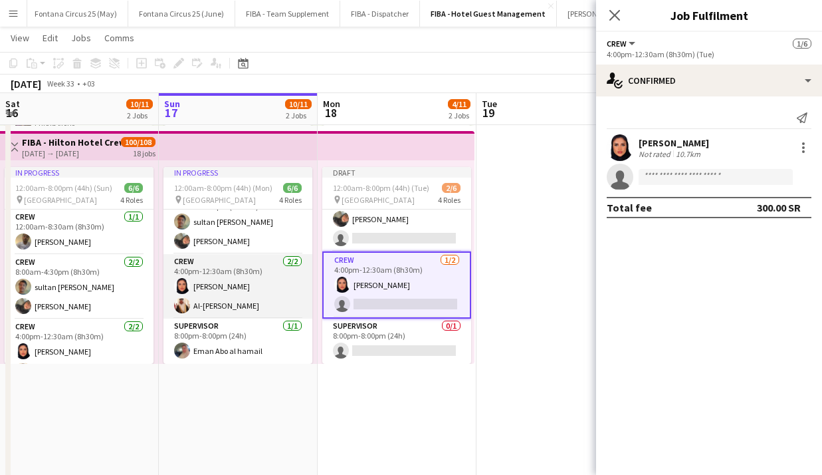
scroll to position [64, 0]
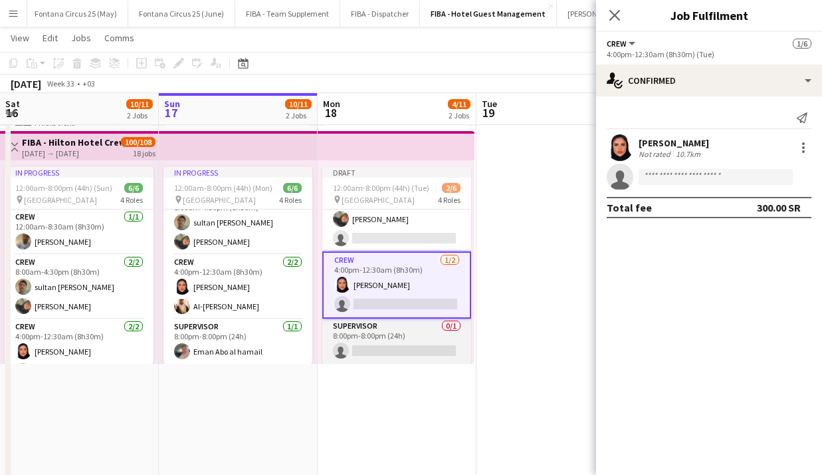
click at [413, 347] on app-card-role "Supervisor 0/1 8:00pm-8:00pm (24h) single-neutral-actions" at bounding box center [396, 340] width 149 height 45
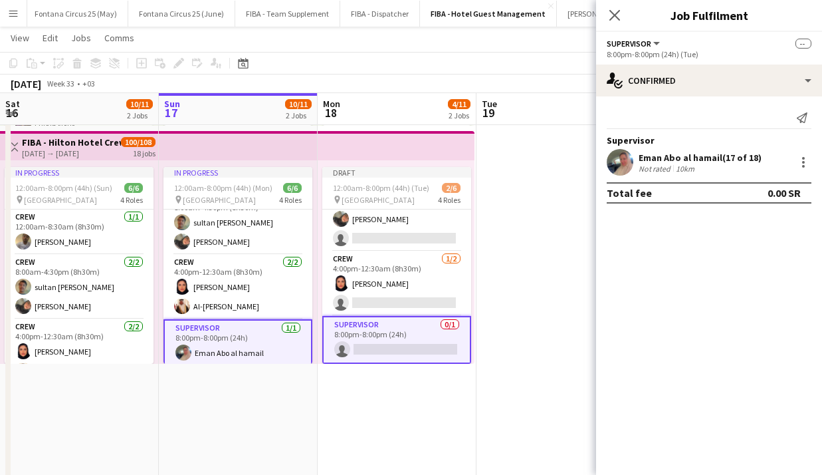
click at [413, 347] on app-card-role "Supervisor 0/1 8:00pm-8:00pm (24h) single-neutral-actions" at bounding box center [396, 340] width 149 height 48
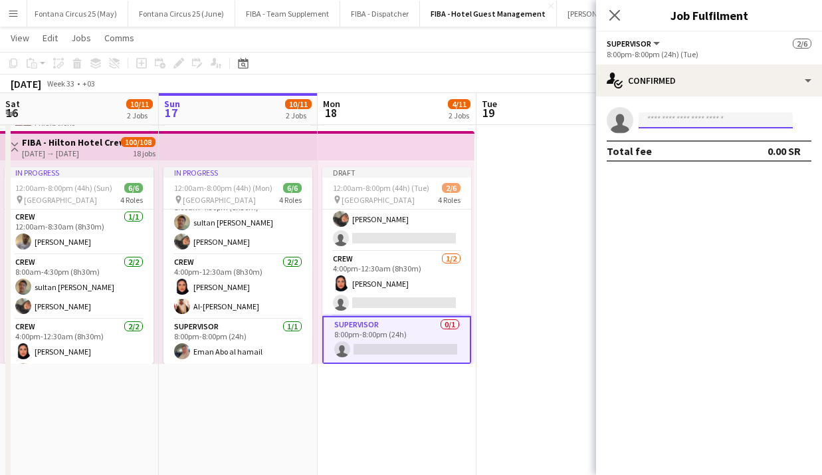
click at [710, 122] on input at bounding box center [716, 120] width 154 height 16
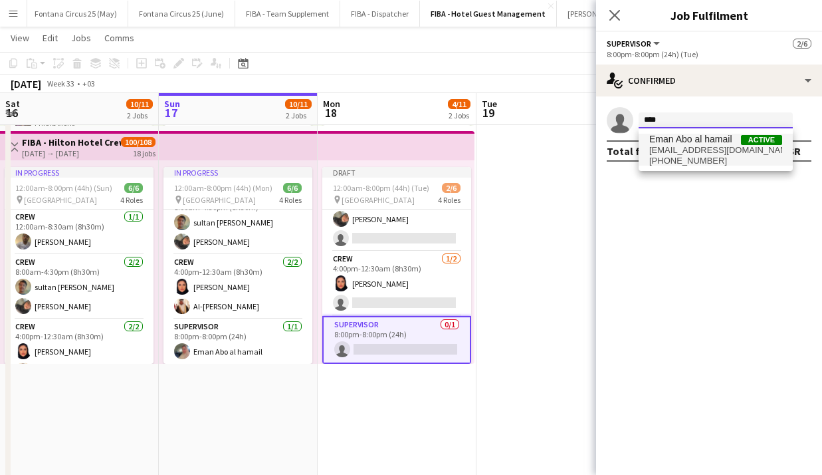
type input "****"
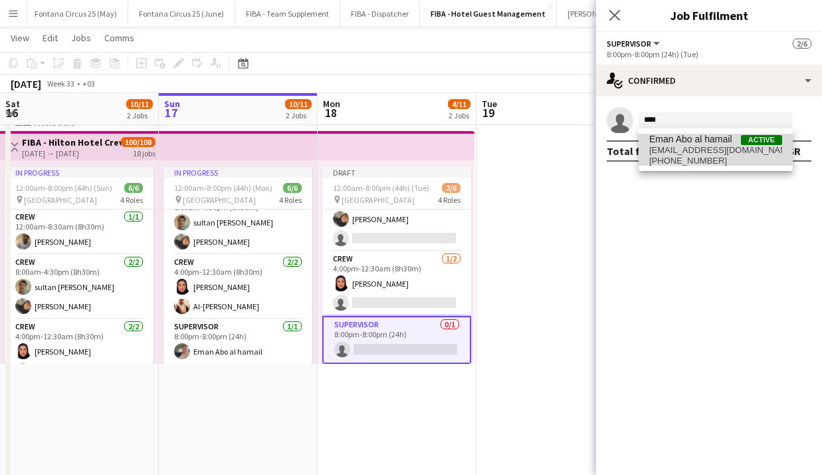
click at [690, 141] on span "Eman Abo al hamail" at bounding box center [691, 139] width 83 height 11
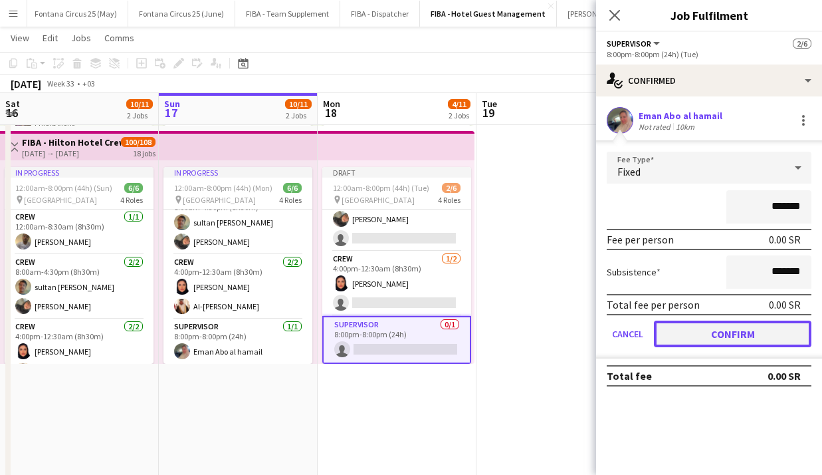
click at [691, 330] on button "Confirm" at bounding box center [733, 333] width 158 height 27
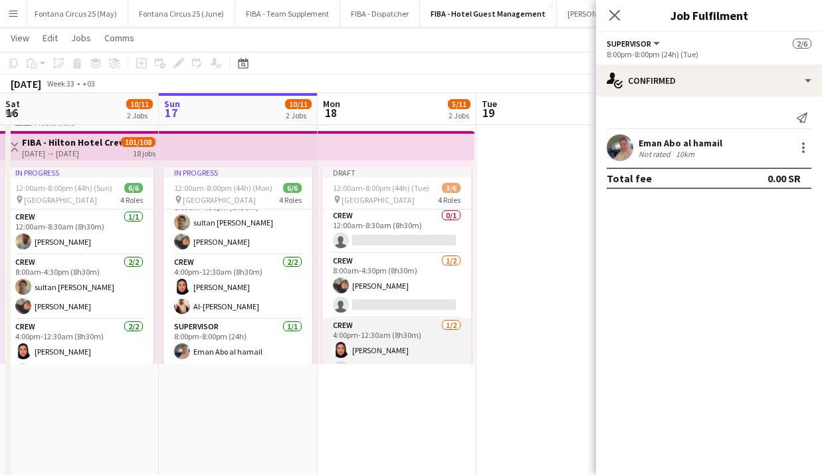
scroll to position [0, 0]
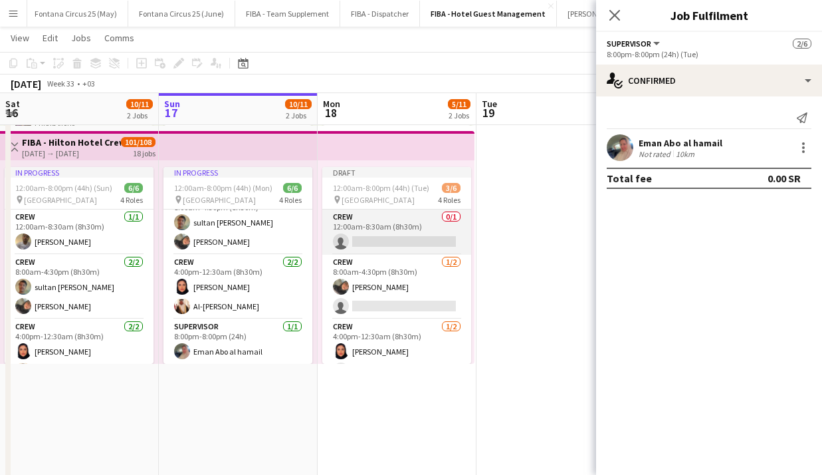
click at [380, 234] on app-card-role "Crew 0/1 12:00am-8:30am (8h30m) single-neutral-actions" at bounding box center [396, 231] width 149 height 45
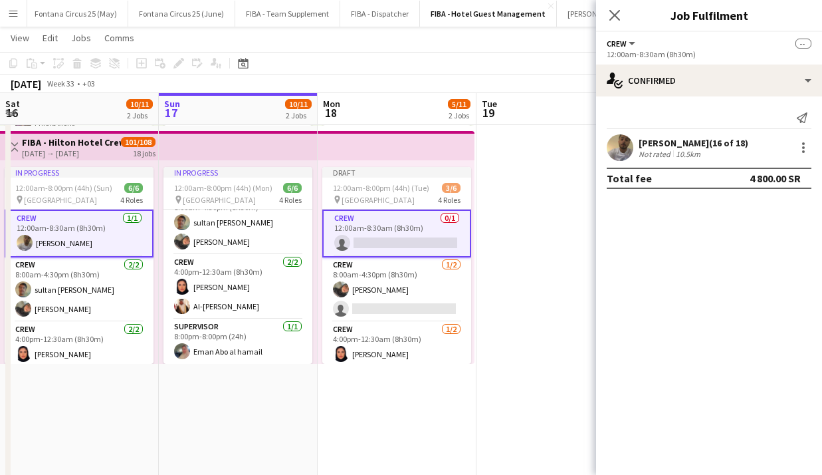
click at [380, 234] on app-card-role "Crew 0/1 12:00am-8:30am (8h30m) single-neutral-actions" at bounding box center [396, 233] width 149 height 48
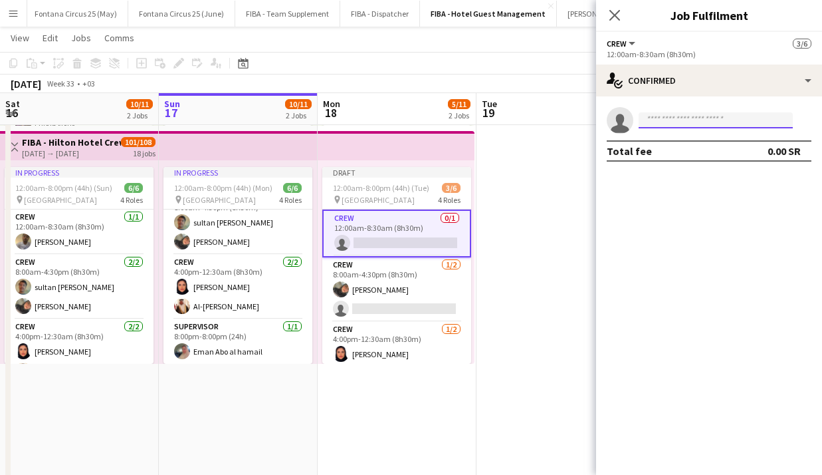
click at [699, 120] on input at bounding box center [716, 120] width 154 height 16
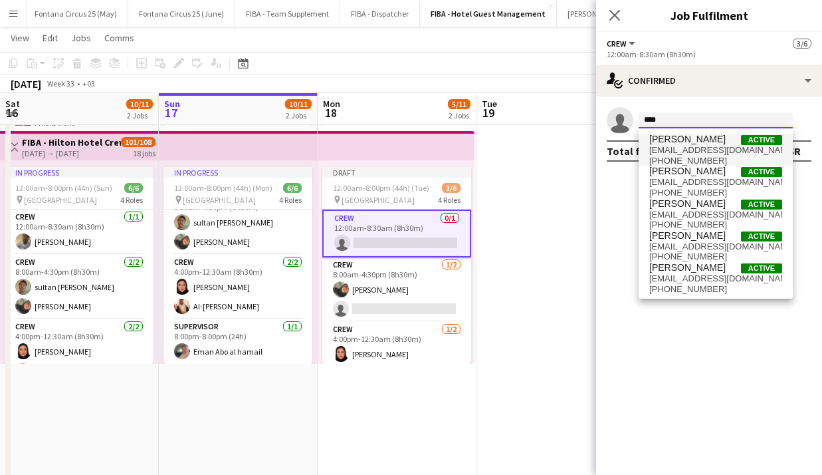
type input "****"
click at [688, 148] on span "[EMAIL_ADDRESS][DOMAIN_NAME]" at bounding box center [716, 150] width 133 height 11
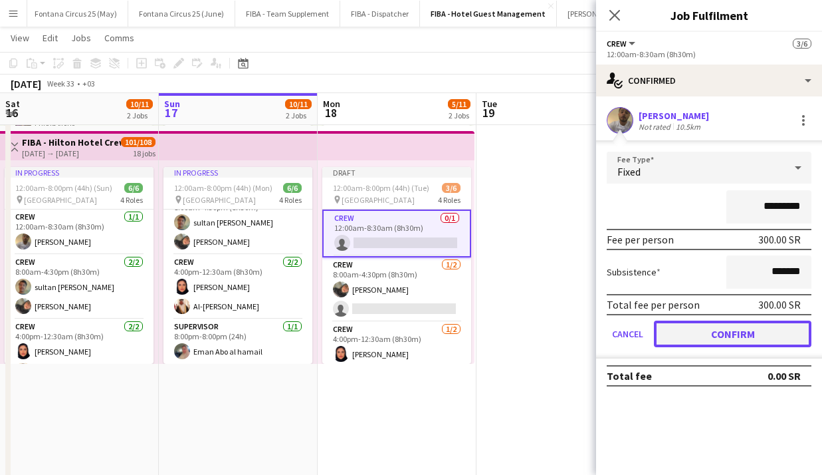
click at [692, 339] on button "Confirm" at bounding box center [733, 333] width 158 height 27
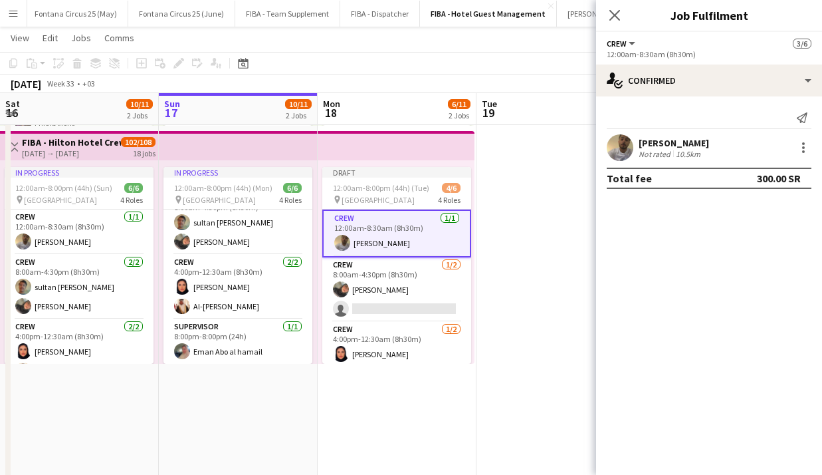
click at [499, 244] on app-date-cell at bounding box center [556, 247] width 159 height 719
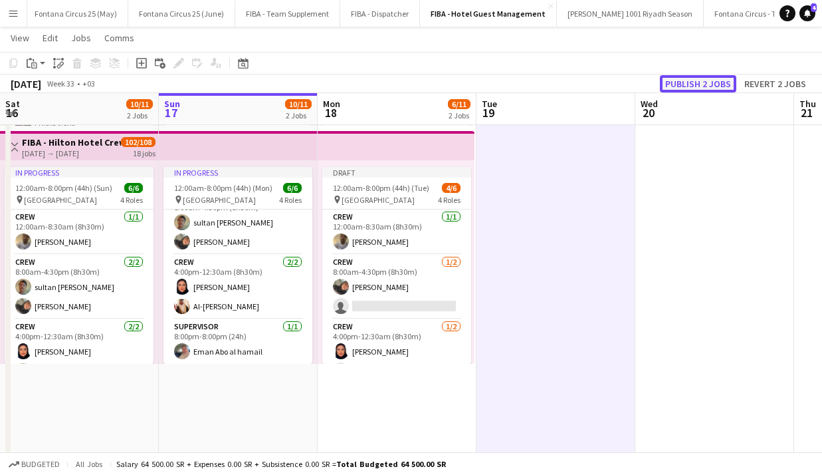
click at [701, 77] on button "Publish 2 jobs" at bounding box center [698, 83] width 76 height 17
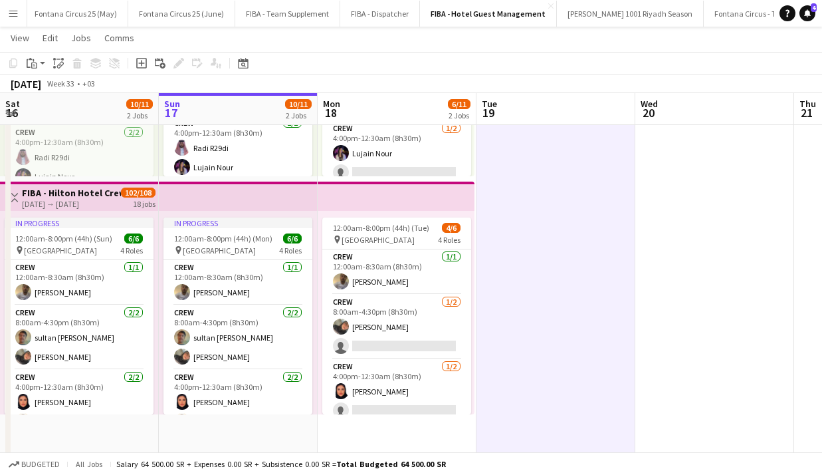
scroll to position [0, 0]
